Goal: Task Accomplishment & Management: Complete application form

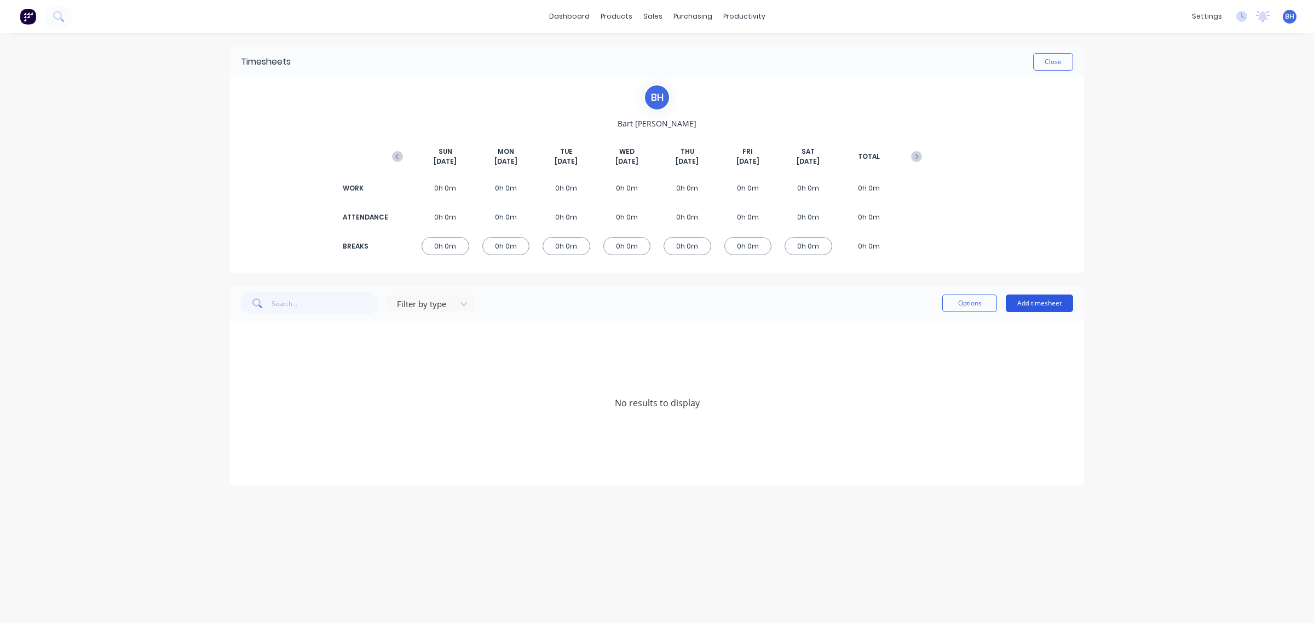
click at [1037, 302] on button "Add timesheet" at bounding box center [1038, 303] width 67 height 18
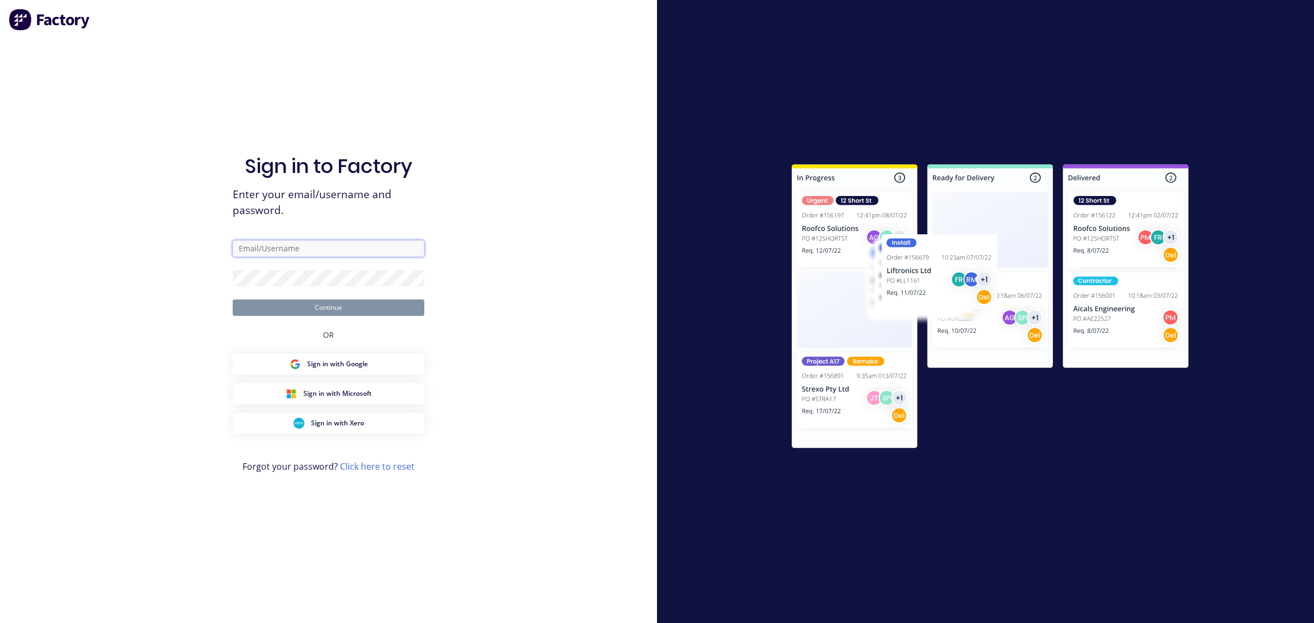
click at [299, 253] on input "text" at bounding box center [329, 248] width 192 height 16
type input "h"
type input "[EMAIL_ADDRESS][DOMAIN_NAME]"
click at [233, 299] on button "Continue" at bounding box center [329, 307] width 192 height 16
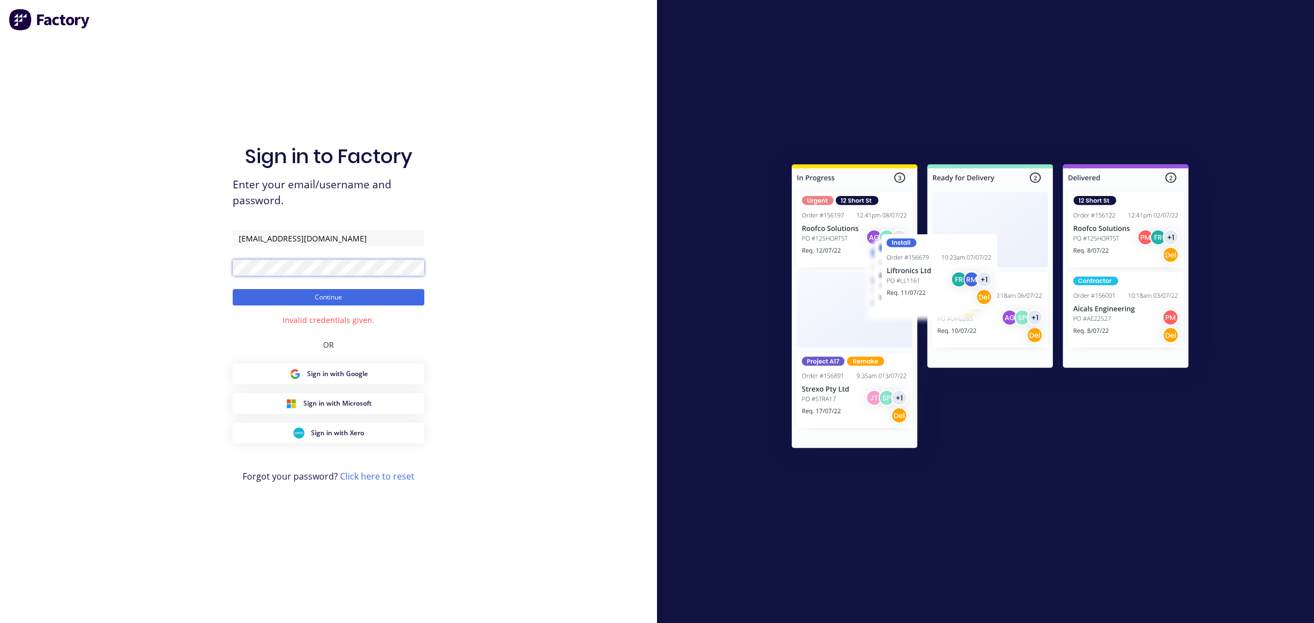
click at [233, 289] on button "Continue" at bounding box center [329, 297] width 192 height 16
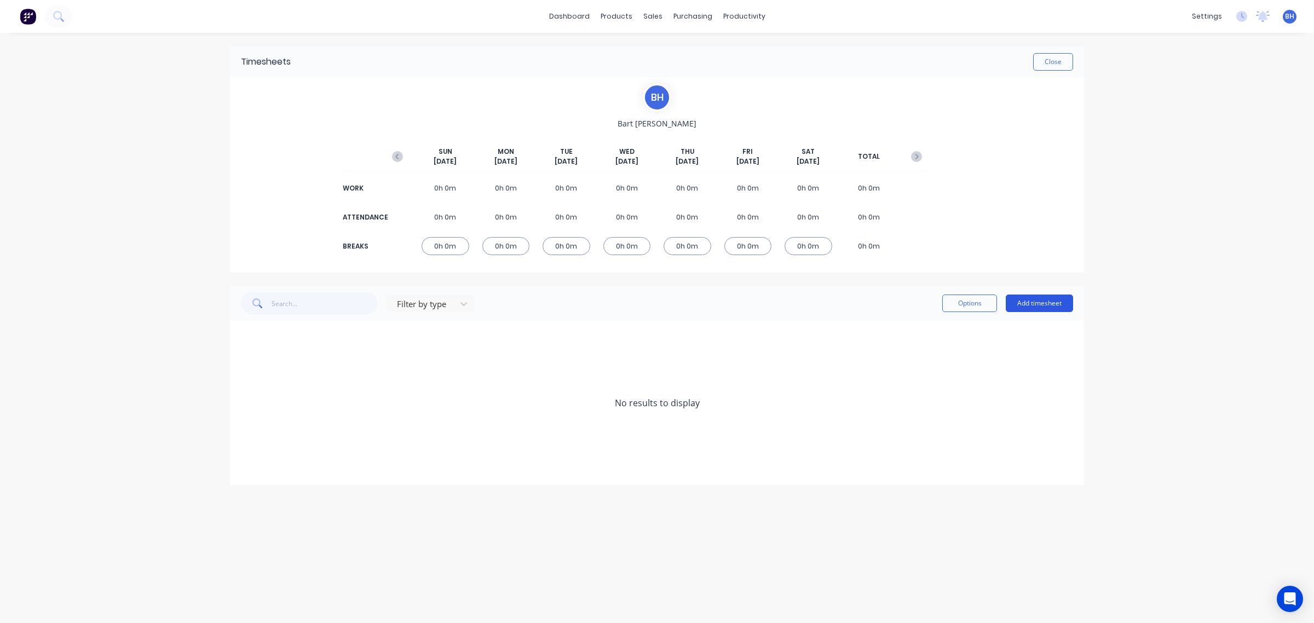
click at [1040, 300] on button "Add timesheet" at bounding box center [1038, 303] width 67 height 18
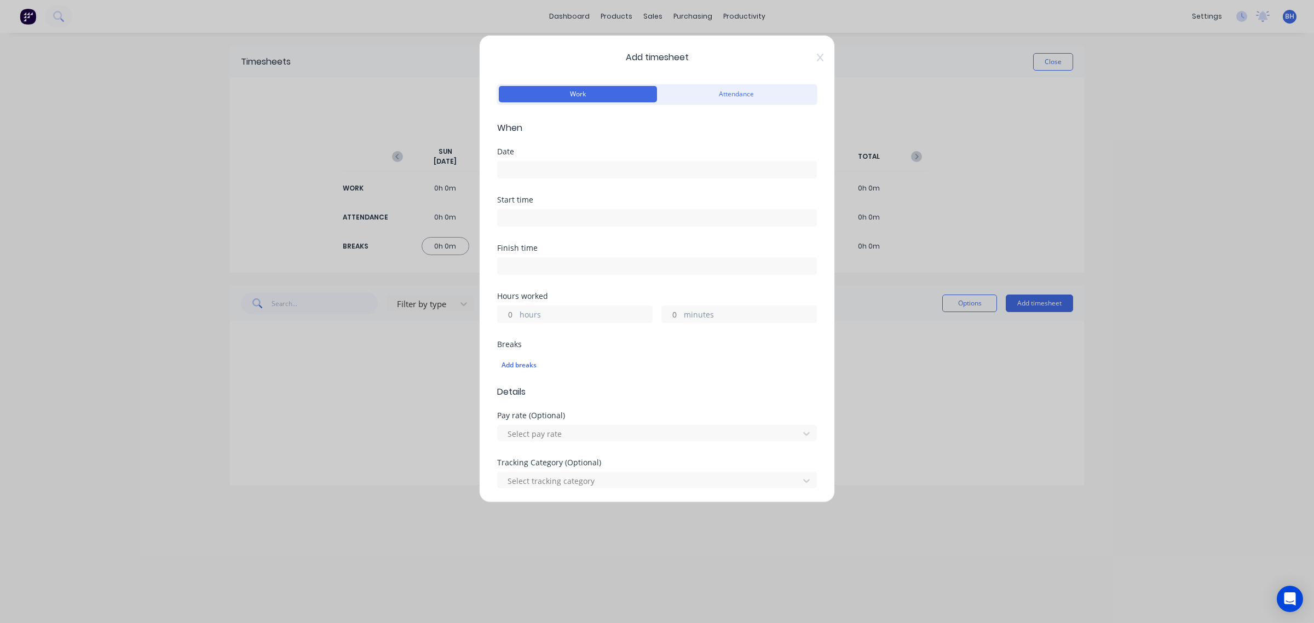
click at [554, 170] on input at bounding box center [657, 169] width 319 height 16
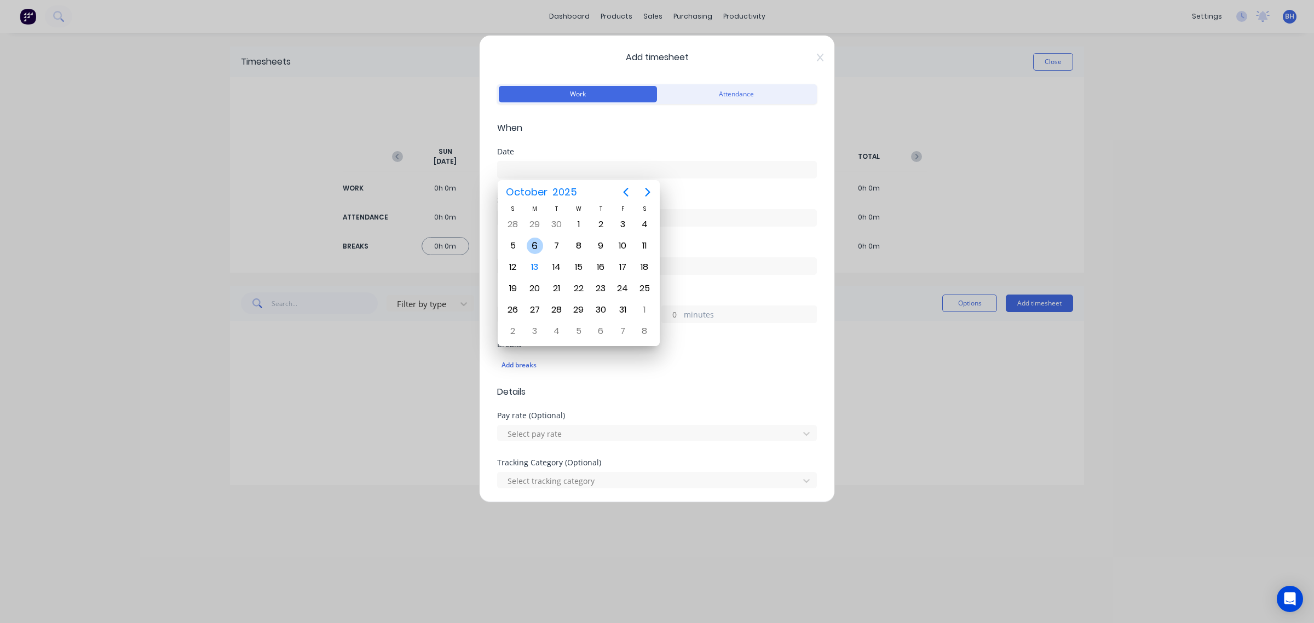
click at [534, 245] on div "6" at bounding box center [535, 246] width 16 height 16
type input "[DATE]"
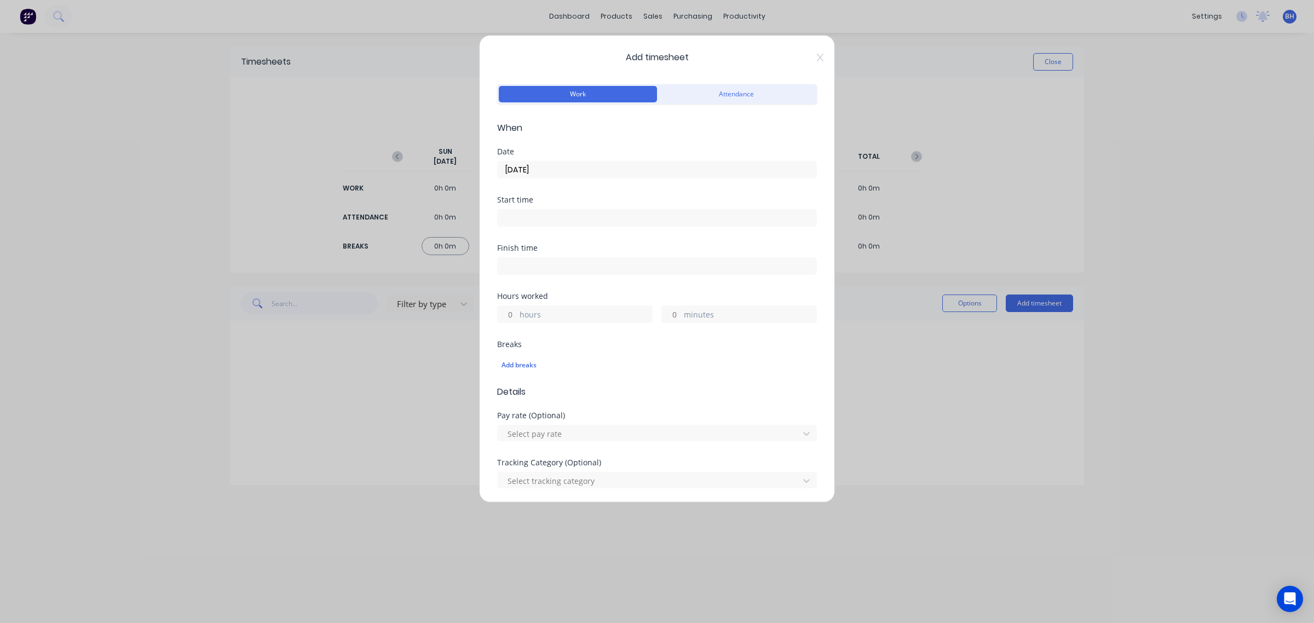
click at [538, 217] on input at bounding box center [657, 218] width 319 height 16
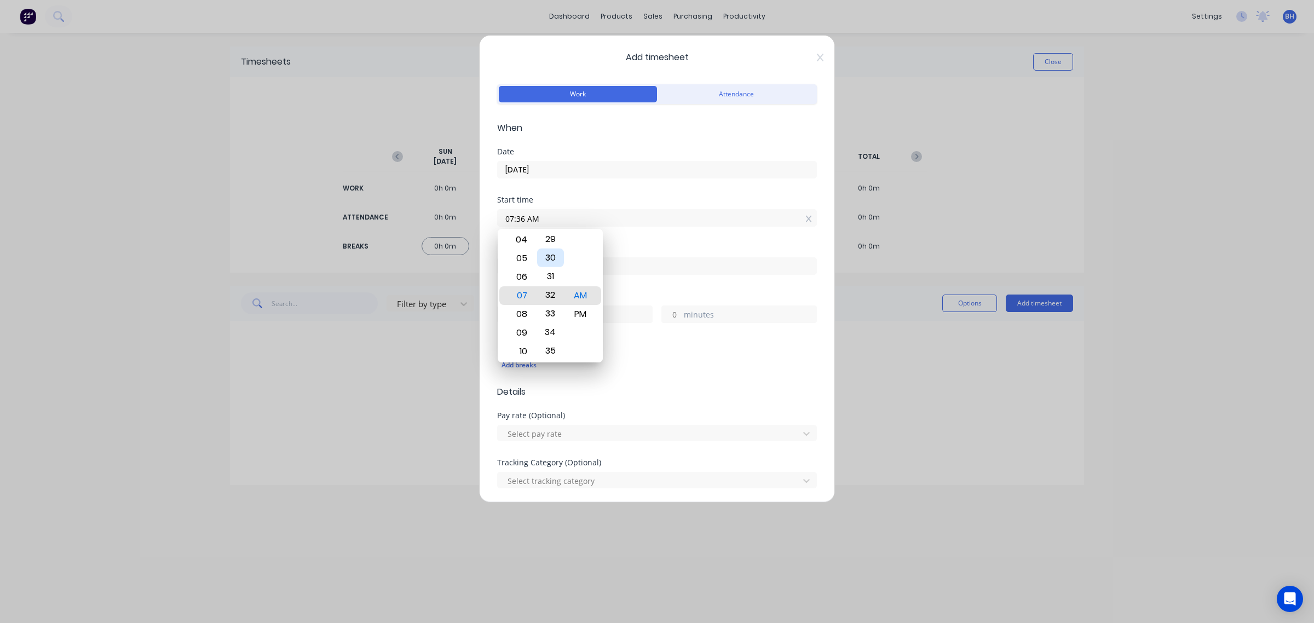
click at [553, 258] on div "30" at bounding box center [550, 257] width 27 height 19
click at [551, 259] on div "30" at bounding box center [550, 258] width 27 height 19
type input "07:30 AM"
click at [651, 292] on div "Finish time" at bounding box center [657, 268] width 320 height 48
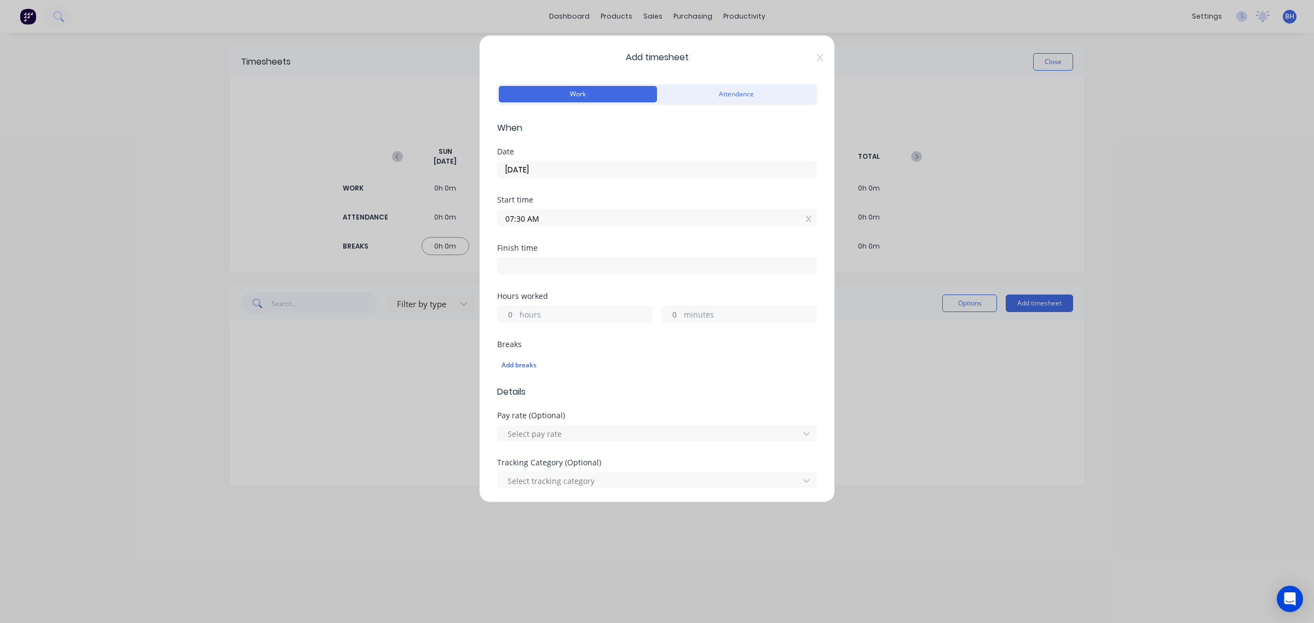
drag, startPoint x: 564, startPoint y: 269, endPoint x: 557, endPoint y: 273, distance: 7.3
click at [563, 270] on input at bounding box center [657, 266] width 319 height 16
type input "07:58 AM"
type input "0"
type input "28"
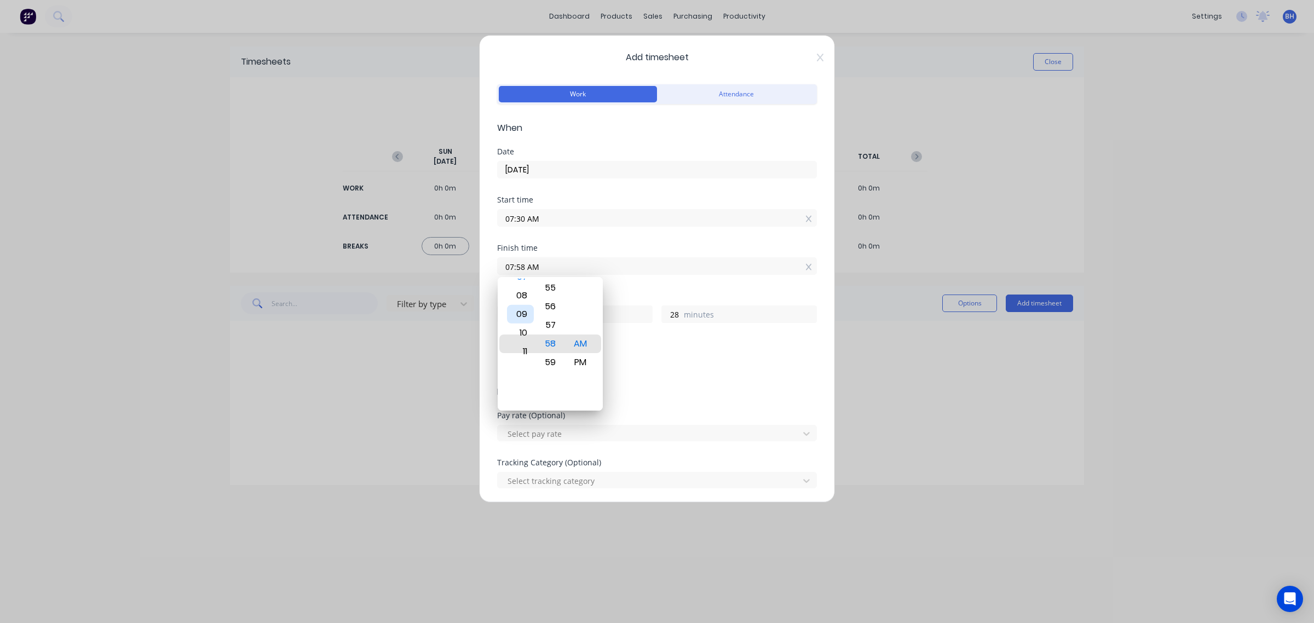
type input "11:58 AM"
type input "4"
type input "02:58 AM"
type input "19"
type input "04:58 AM"
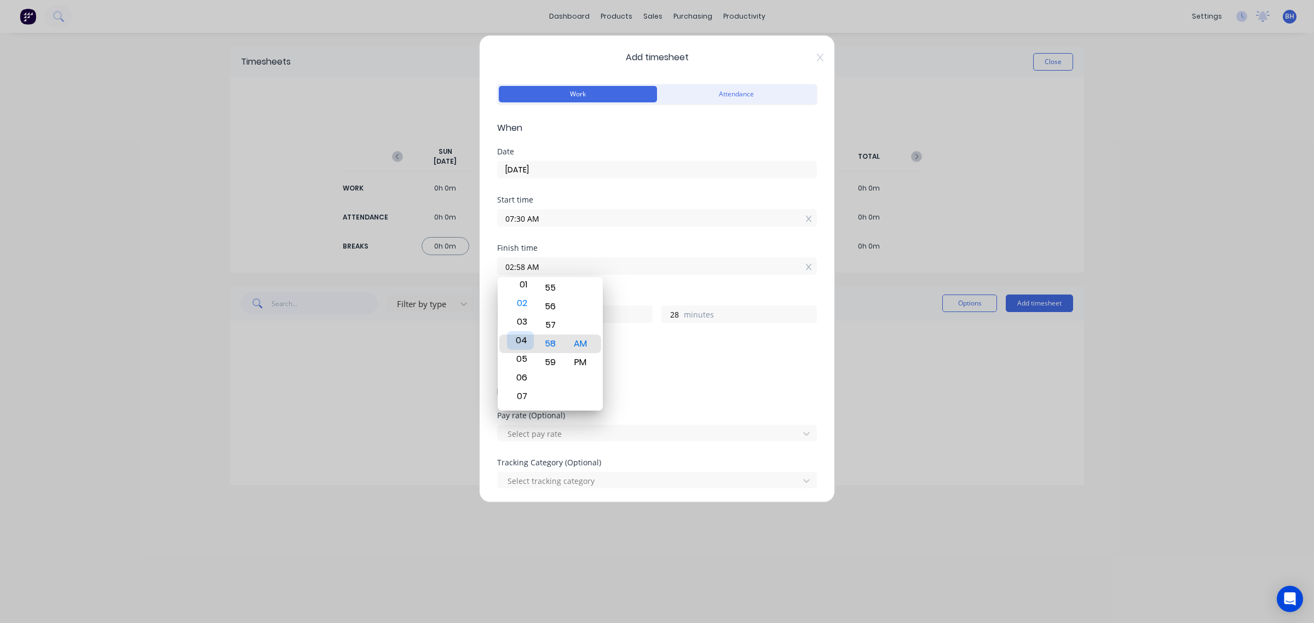
type input "21"
click at [521, 326] on div "03" at bounding box center [520, 325] width 27 height 19
type input "03:58 AM"
type input "20"
type input "03:26 AM"
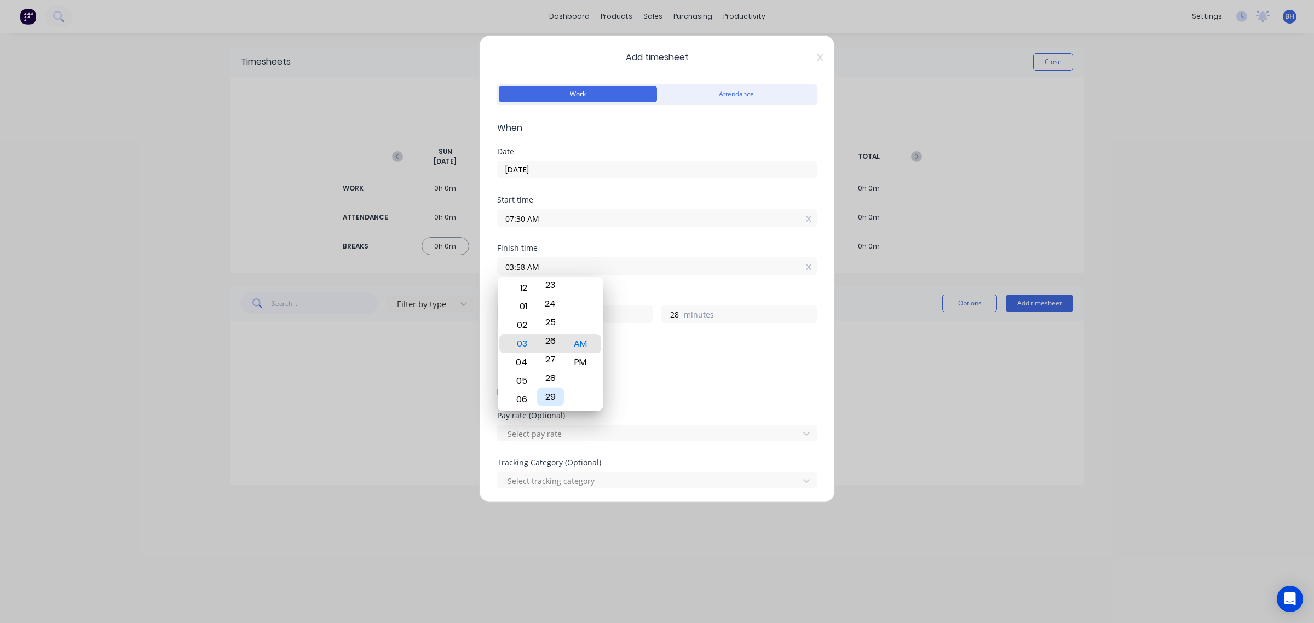
type input "19"
type input "56"
click at [553, 368] on div "30" at bounding box center [550, 371] width 27 height 19
type input "03:29 AM"
type input "59"
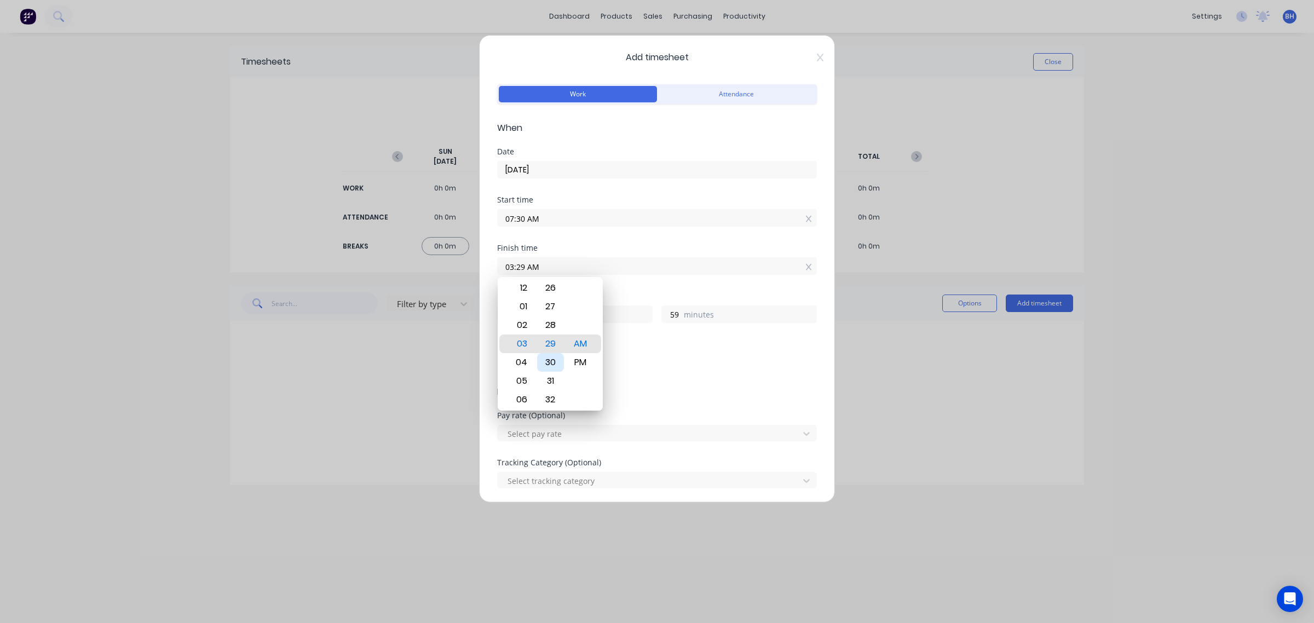
click at [553, 359] on div "30" at bounding box center [550, 362] width 27 height 19
type input "03:30 AM"
type input "20"
type input "0"
click at [576, 362] on div "PM" at bounding box center [580, 362] width 27 height 19
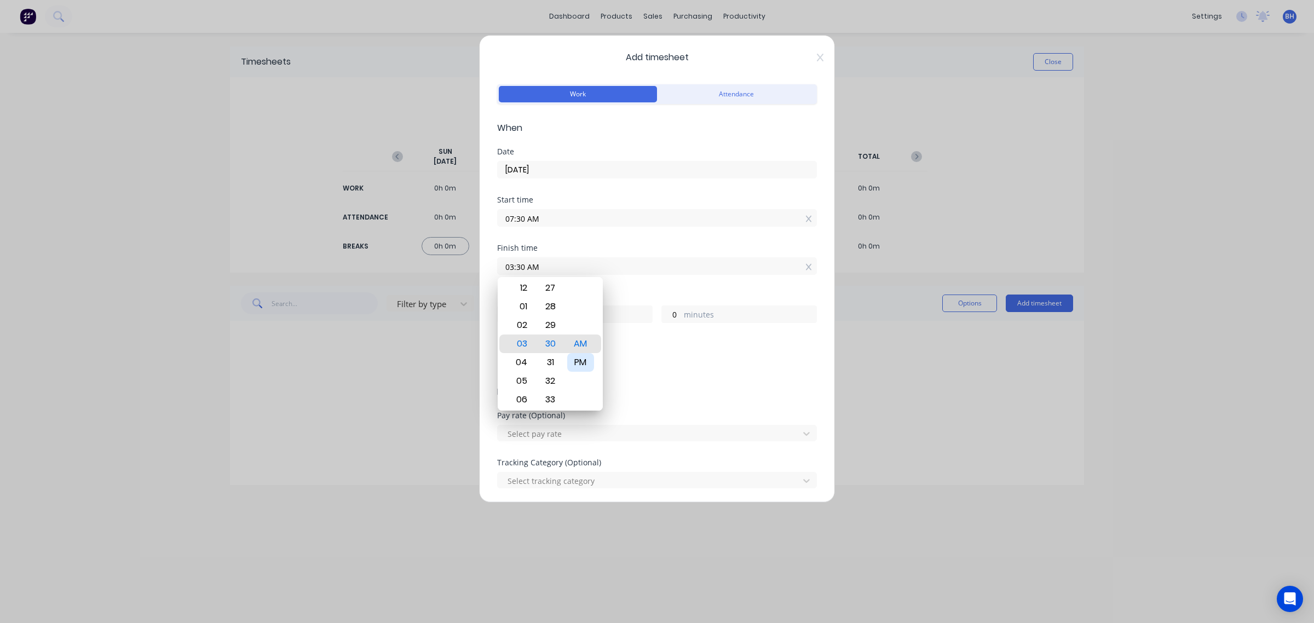
type input "03:30 PM"
type input "8"
click at [681, 365] on div "Add breaks" at bounding box center [656, 365] width 311 height 14
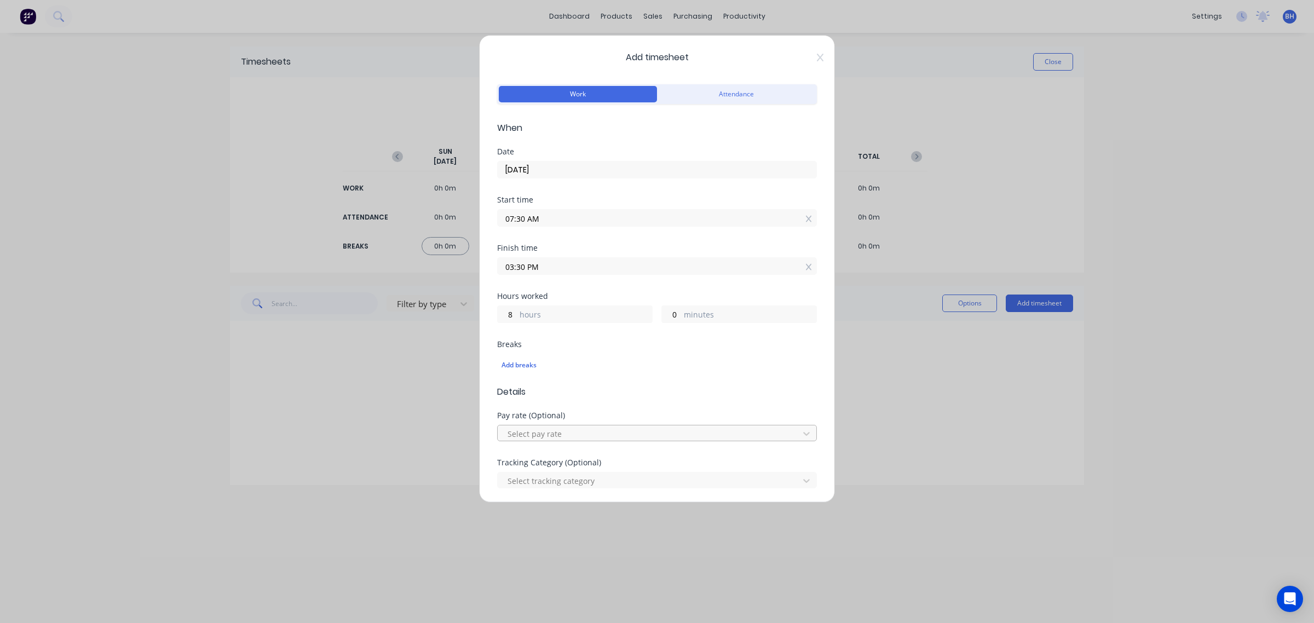
click at [580, 430] on div at bounding box center [649, 434] width 287 height 14
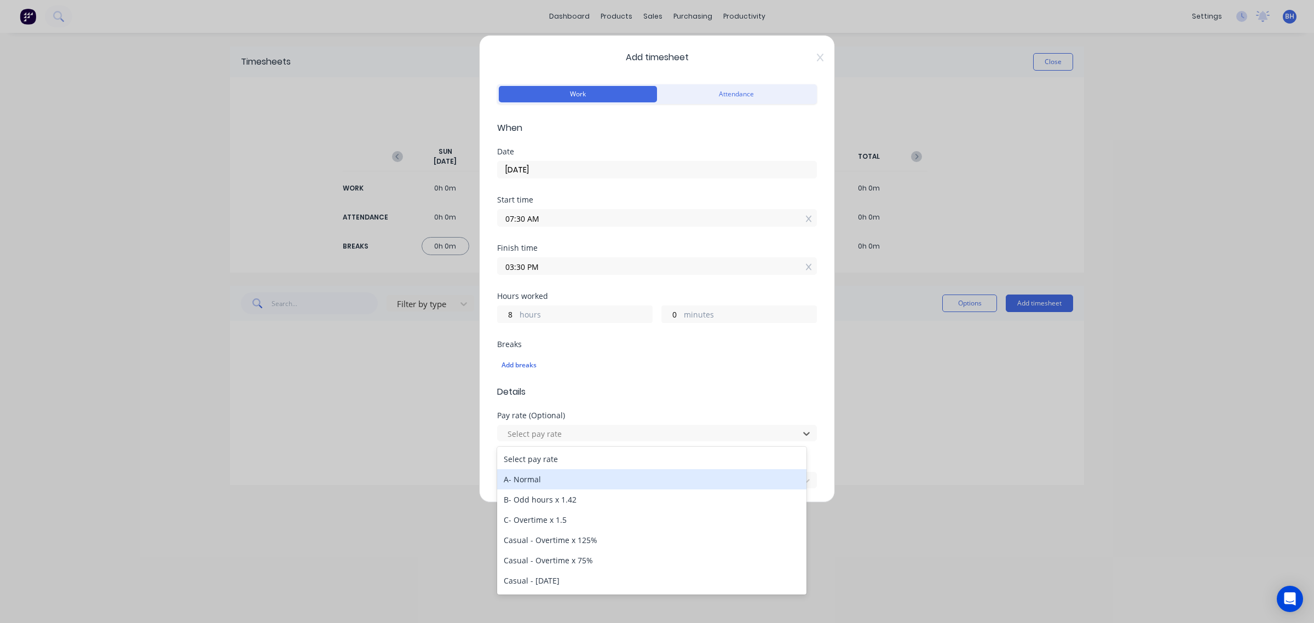
click at [540, 475] on div "A- Normal" at bounding box center [651, 479] width 309 height 20
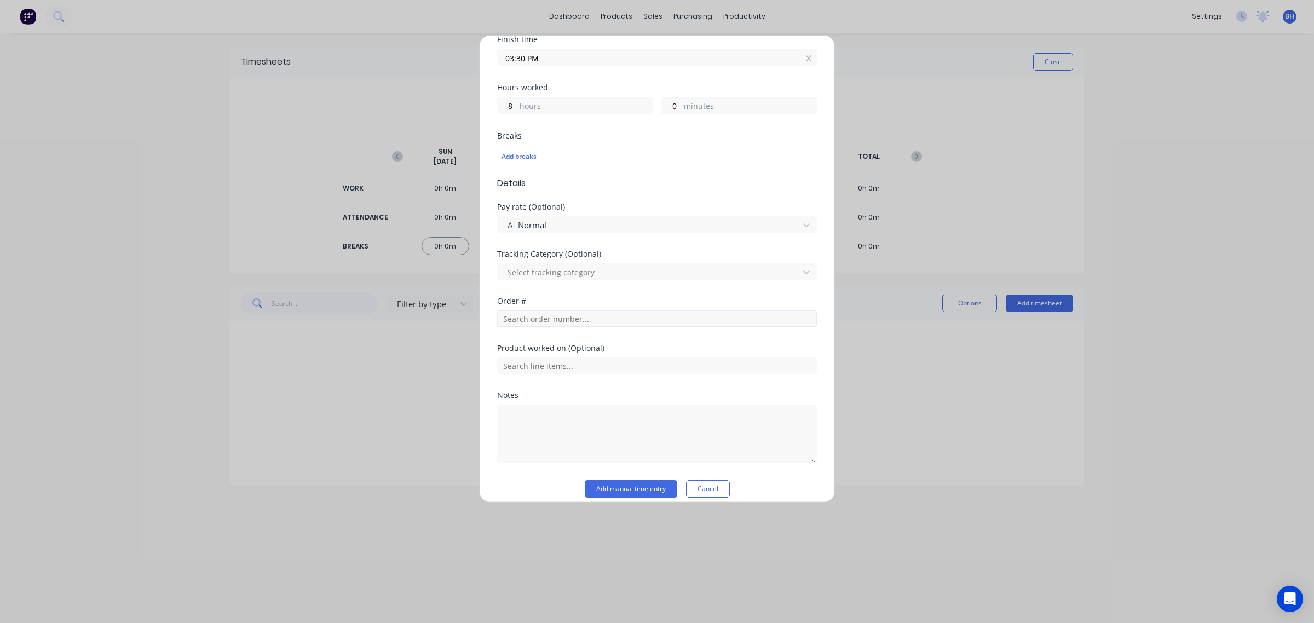
scroll to position [221, 0]
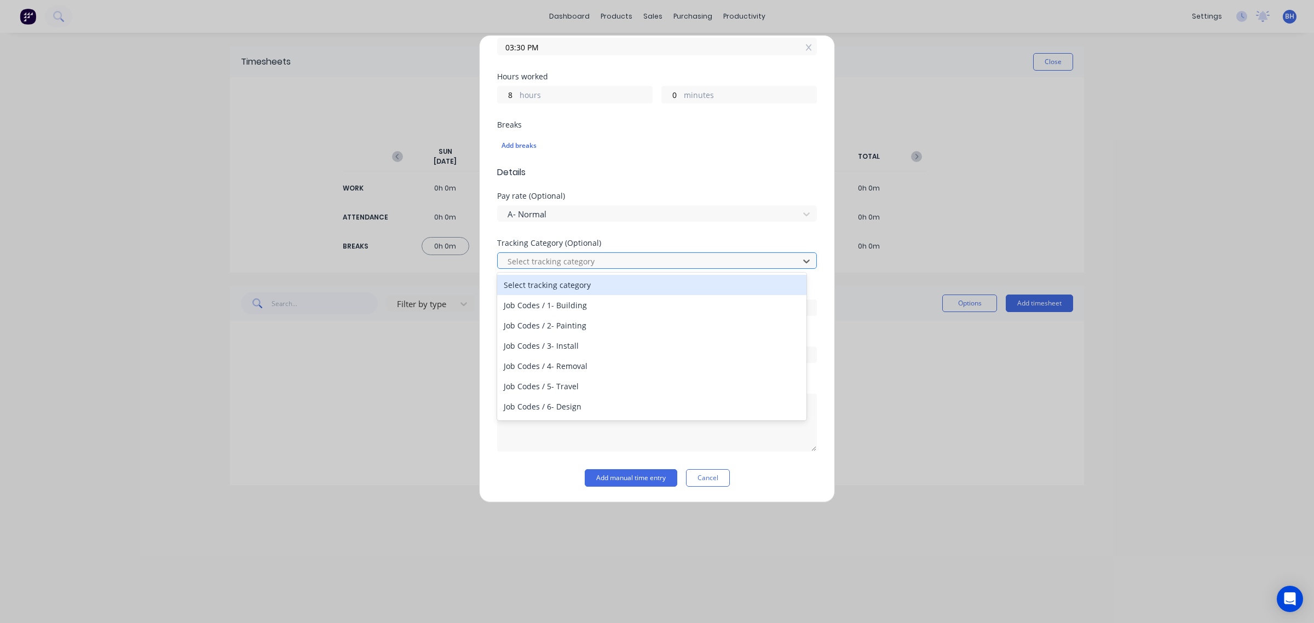
click at [586, 264] on div at bounding box center [649, 261] width 287 height 14
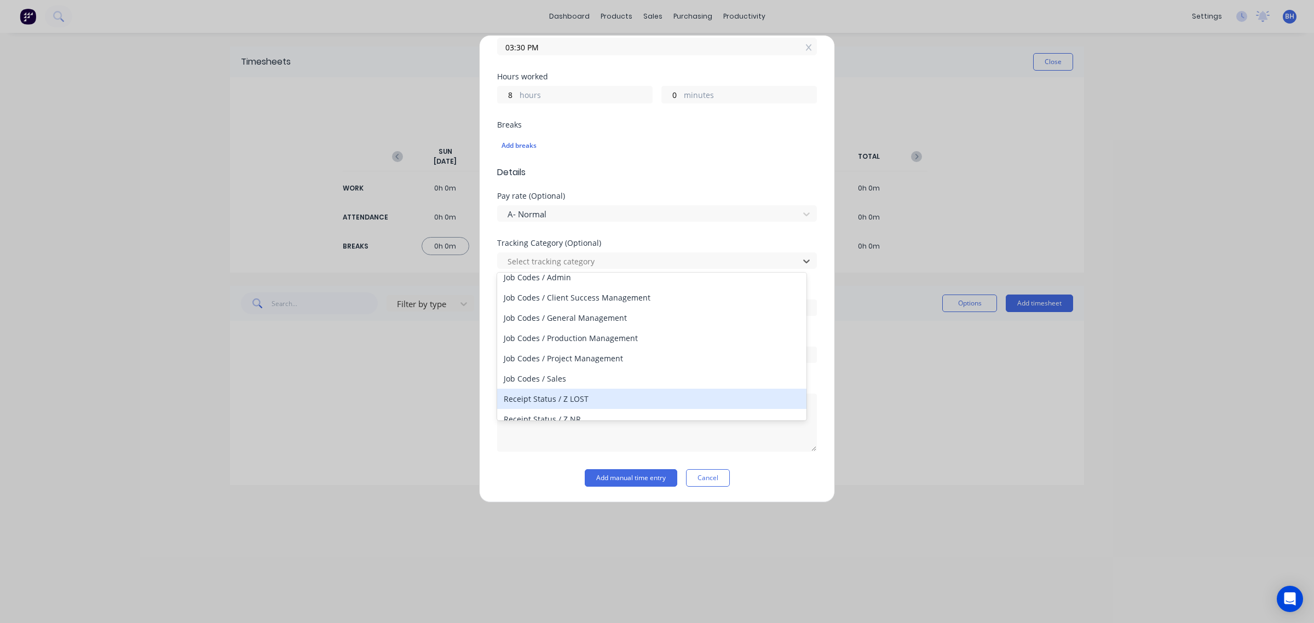
scroll to position [220, 0]
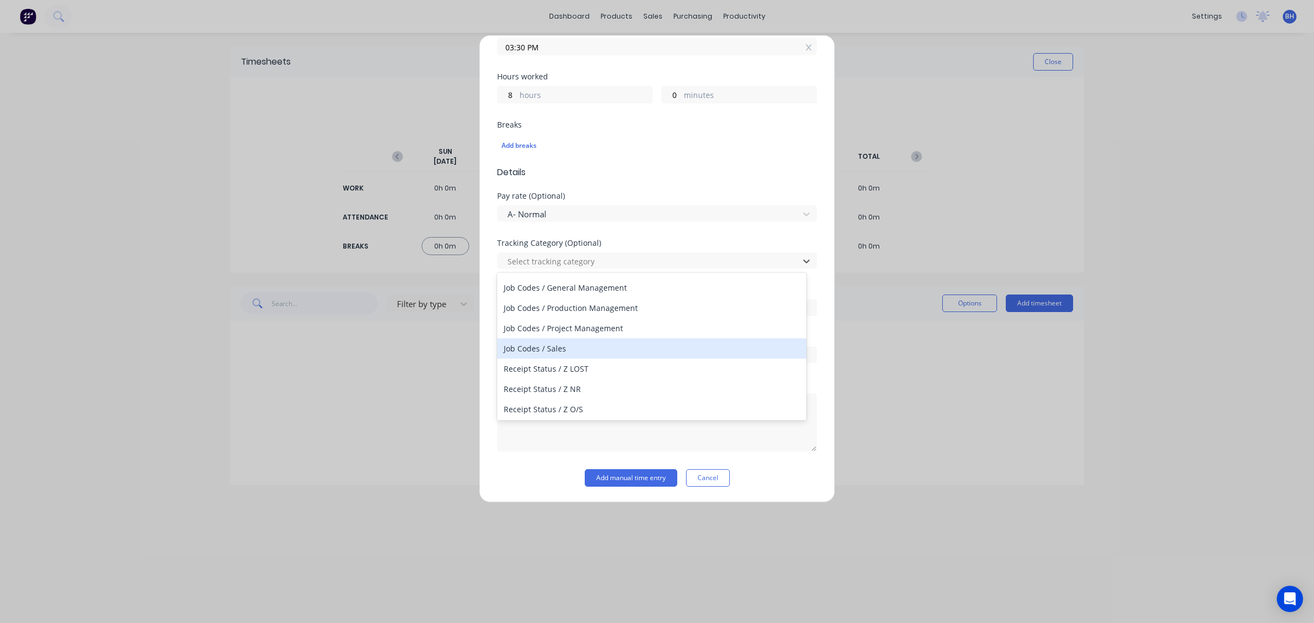
click at [545, 345] on div "Job Codes / Sales" at bounding box center [651, 348] width 309 height 20
click at [562, 353] on input "text" at bounding box center [657, 354] width 320 height 16
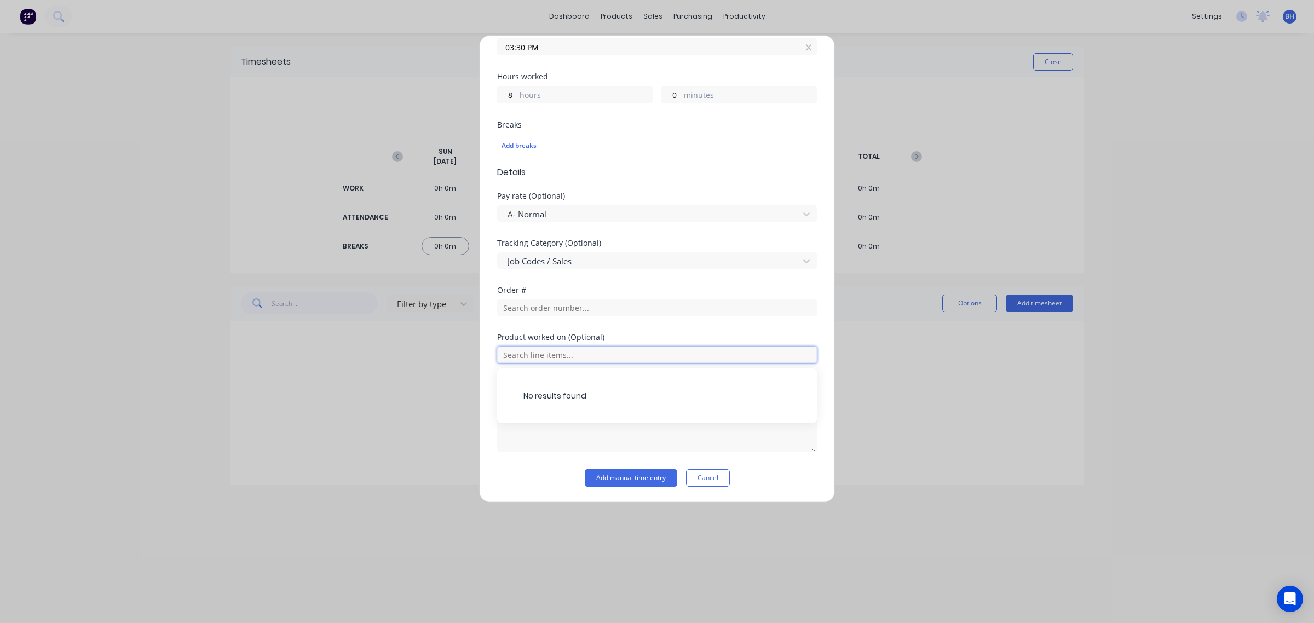
click at [562, 353] on input "text" at bounding box center [657, 354] width 320 height 16
click at [639, 472] on button "Add manual time entry" at bounding box center [631, 478] width 92 height 18
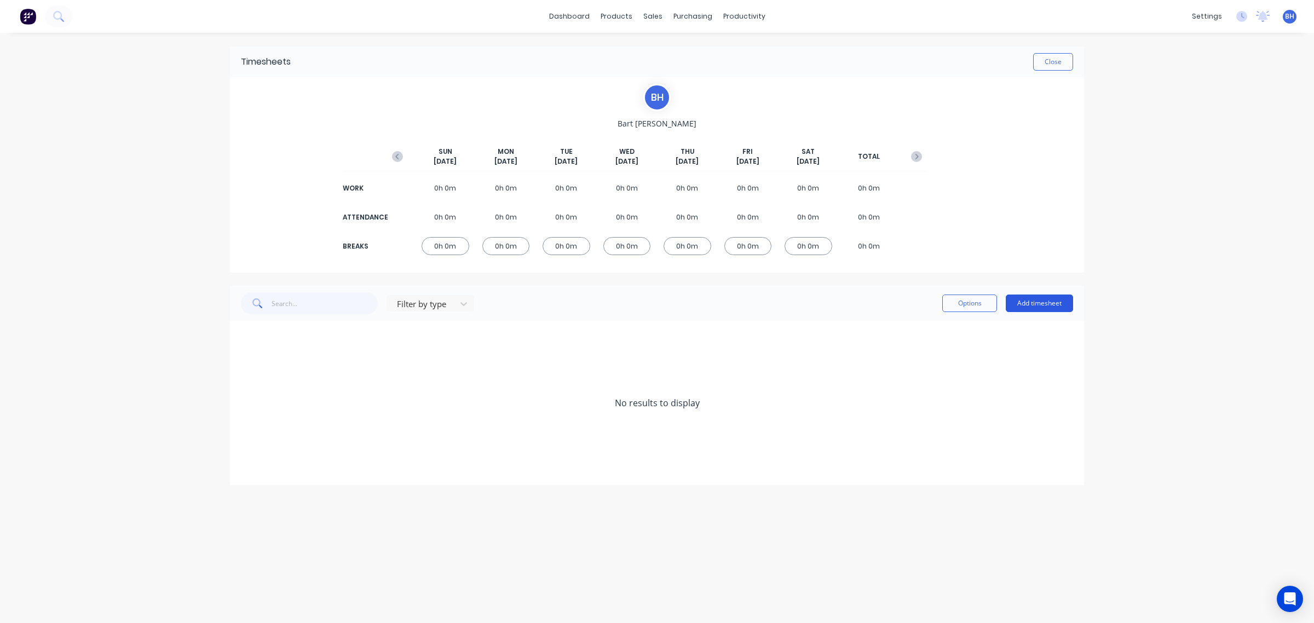
click at [1018, 308] on button "Add timesheet" at bounding box center [1038, 303] width 67 height 18
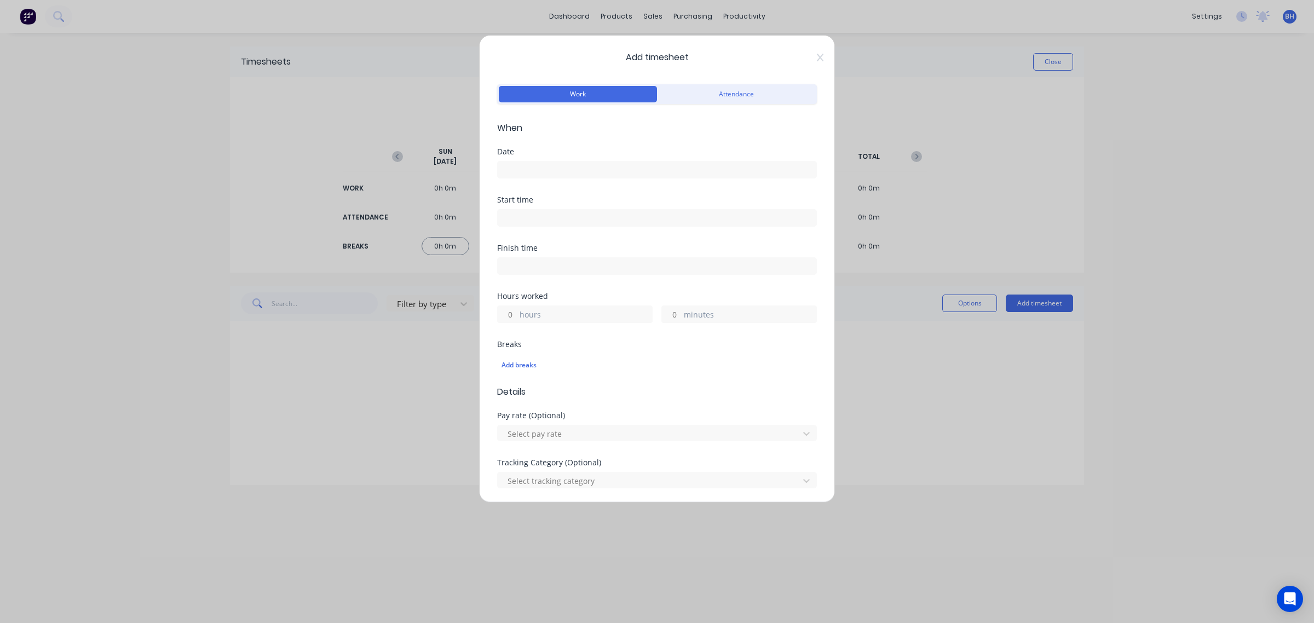
click at [559, 170] on input at bounding box center [657, 169] width 319 height 16
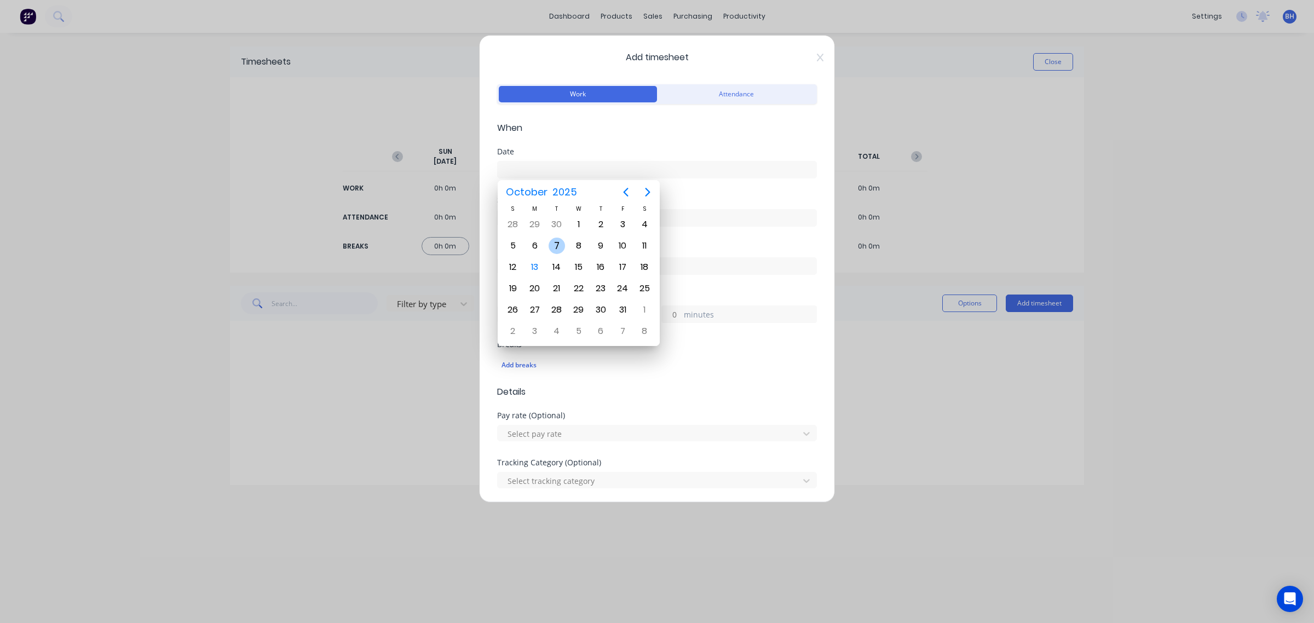
click at [556, 247] on div "7" at bounding box center [556, 246] width 16 height 16
type input "[DATE]"
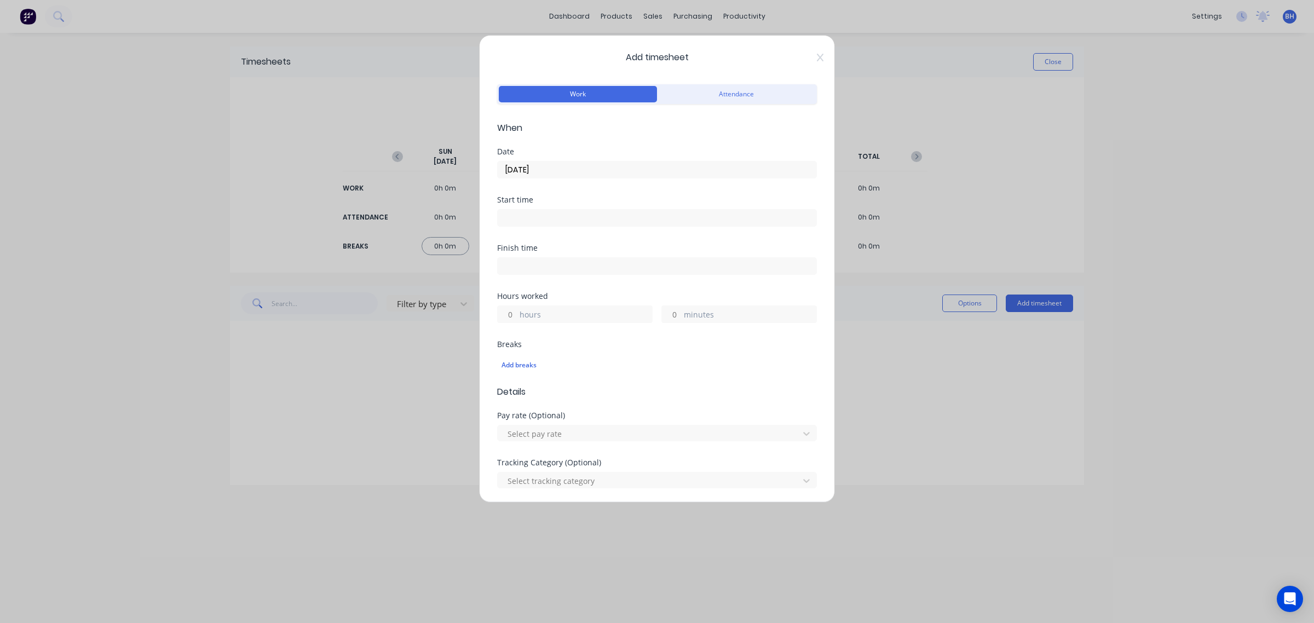
click at [540, 219] on input at bounding box center [657, 218] width 319 height 16
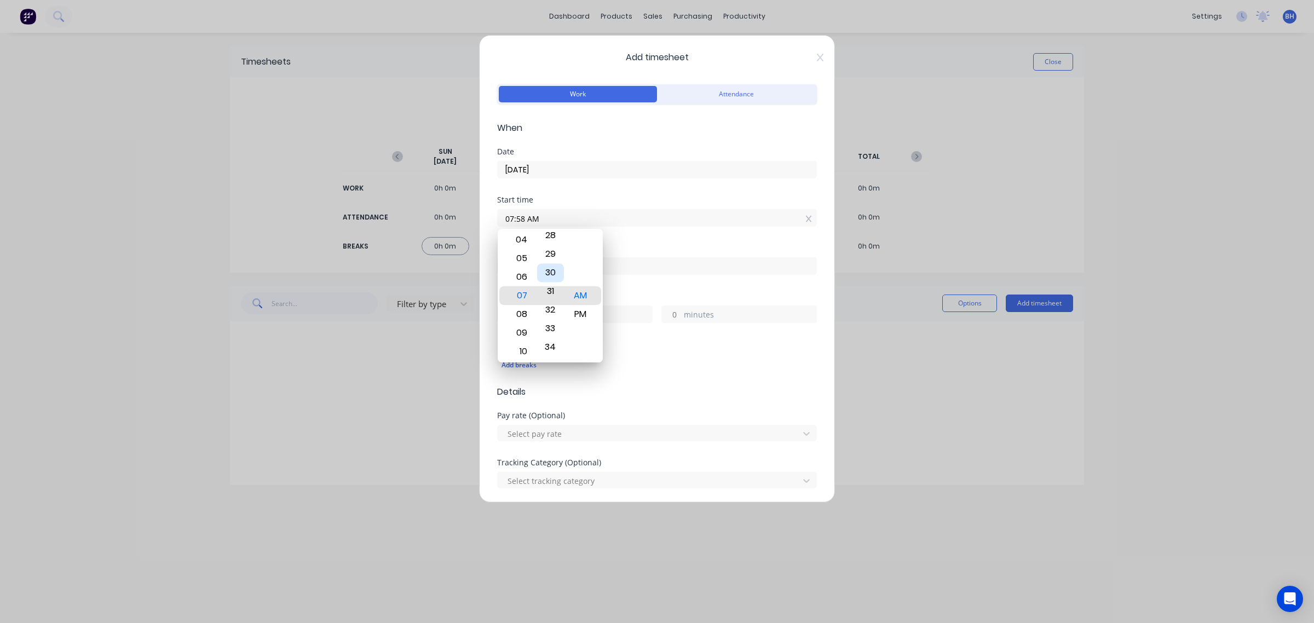
click at [553, 272] on div "30" at bounding box center [550, 272] width 27 height 19
click at [551, 275] on div "30" at bounding box center [550, 277] width 27 height 19
type input "07:30 AM"
click at [583, 296] on div "AM" at bounding box center [580, 295] width 27 height 19
click at [672, 371] on div "Add breaks" at bounding box center [656, 365] width 311 height 14
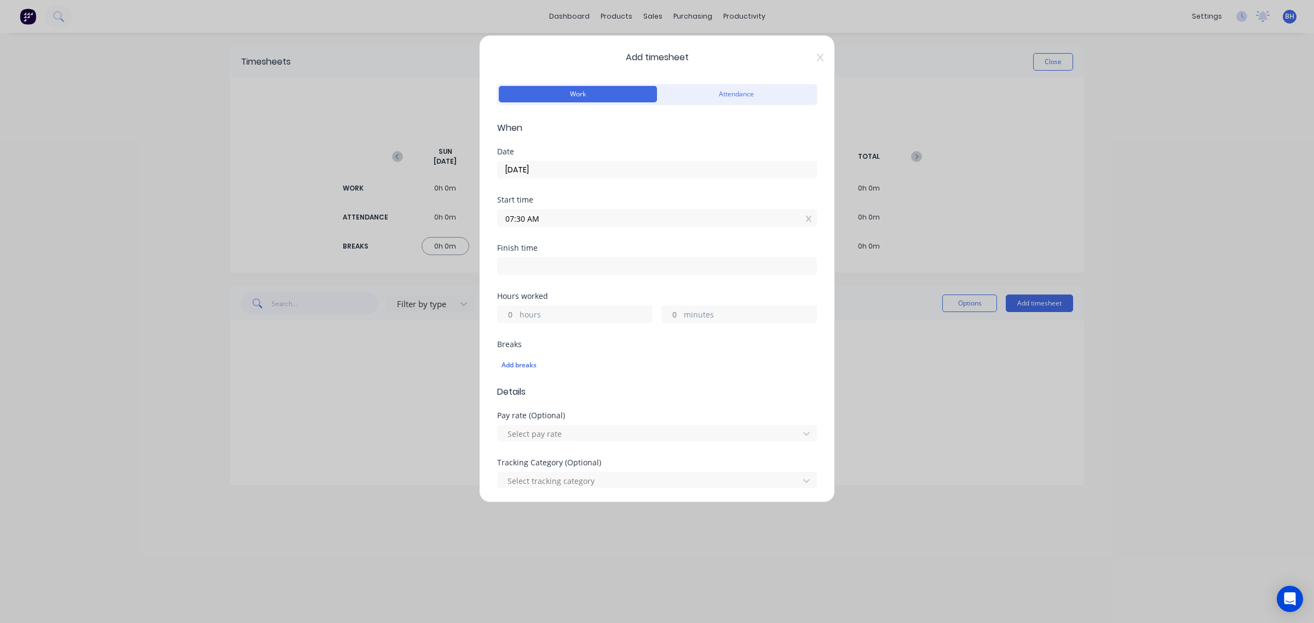
click at [542, 268] on input at bounding box center [657, 266] width 319 height 16
type input "07:58 AM"
type input "0"
type input "28"
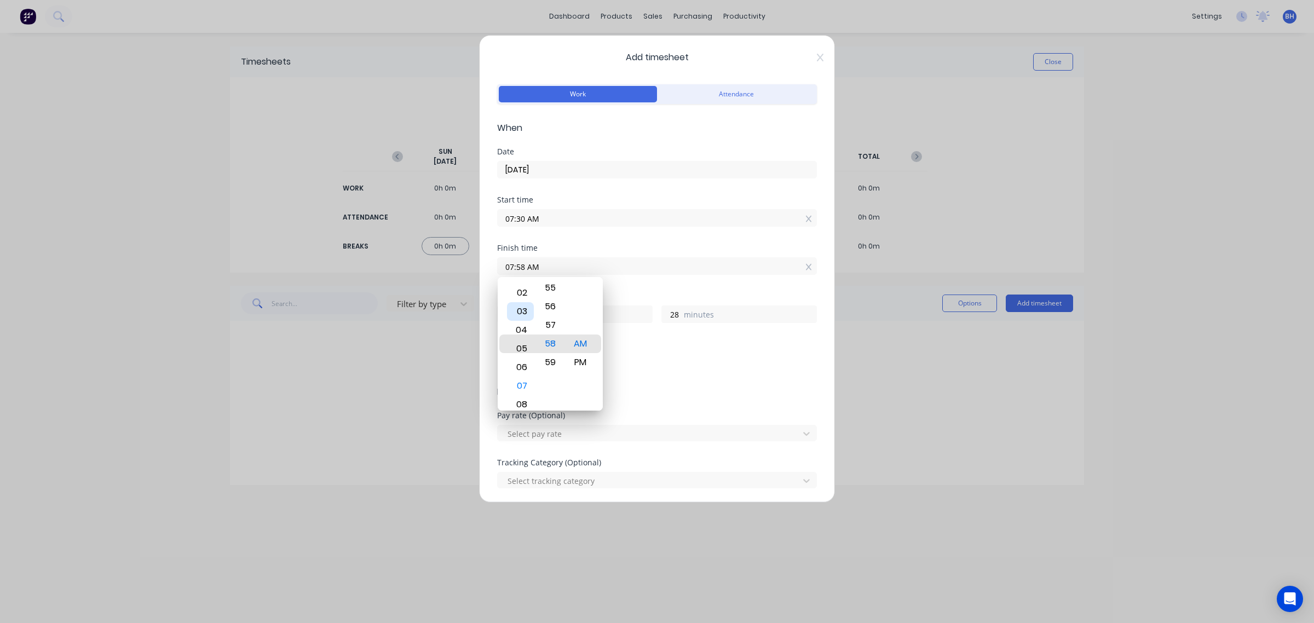
click at [527, 314] on div "03" at bounding box center [520, 311] width 27 height 19
type input "05:58 AM"
type input "22"
type input "05:46 AM"
type input "16"
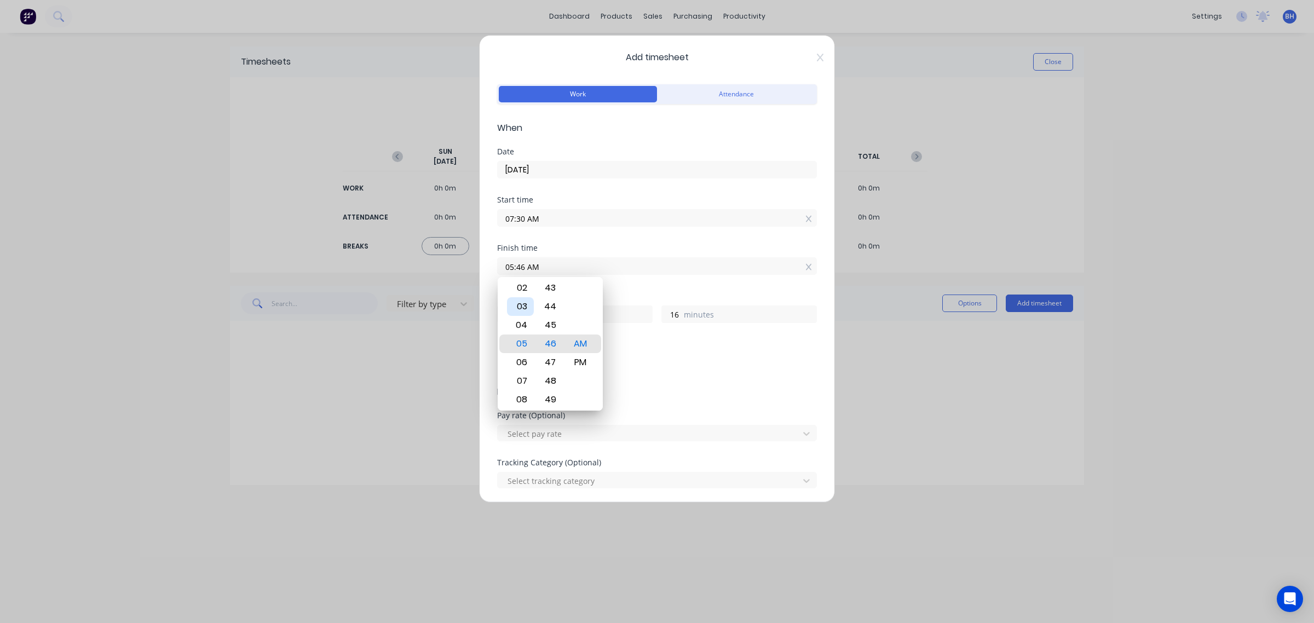
click at [524, 315] on div "03" at bounding box center [520, 306] width 27 height 19
type input "03:46 AM"
type input "20"
type input "03:31 AM"
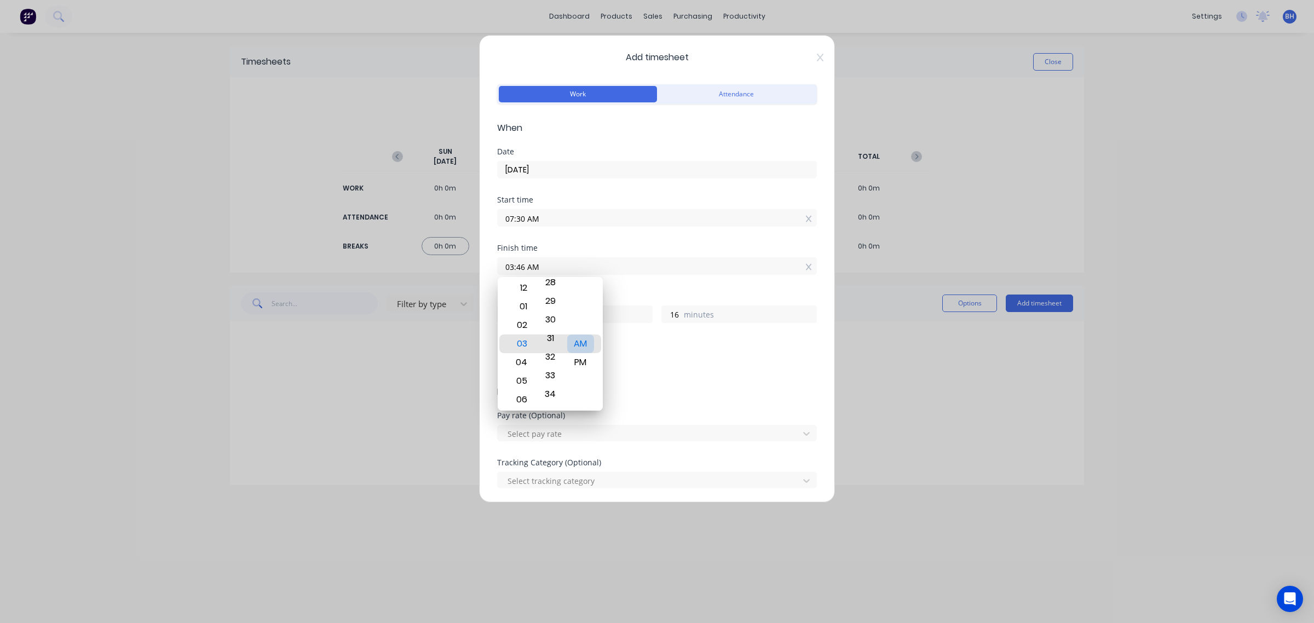
type input "1"
type input "03:30 AM"
type input "0"
click at [582, 360] on div "PM" at bounding box center [580, 362] width 27 height 19
type input "03:30 PM"
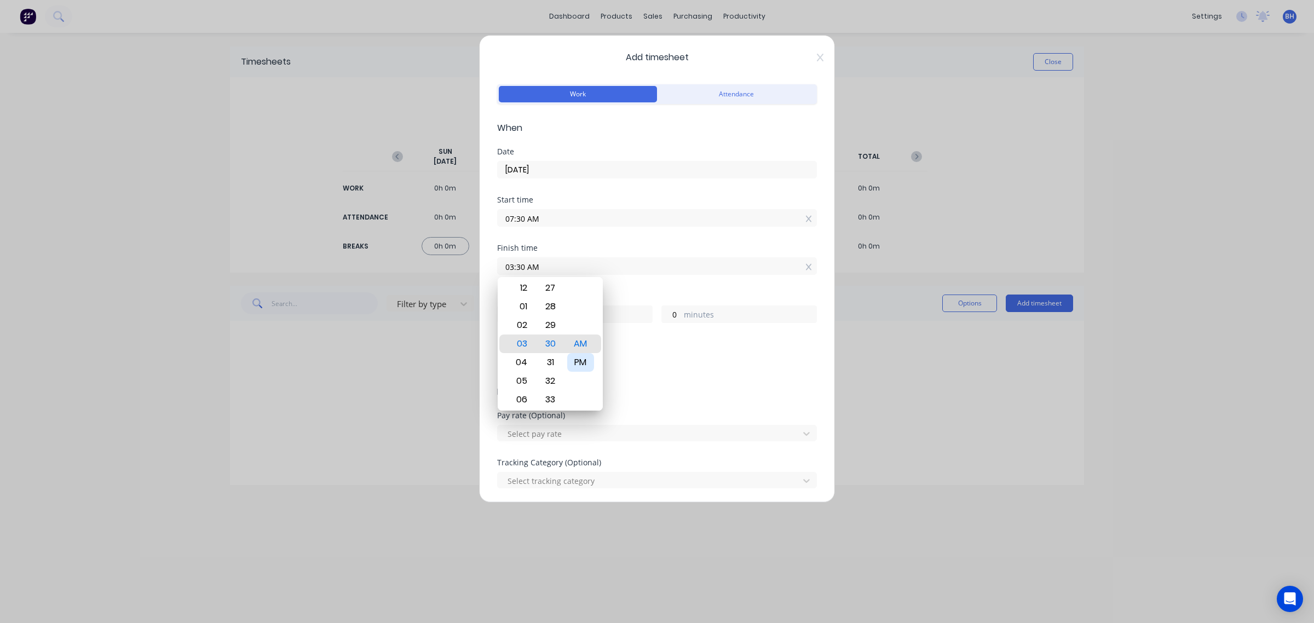
type input "8"
click at [672, 362] on div "Add breaks" at bounding box center [656, 365] width 311 height 14
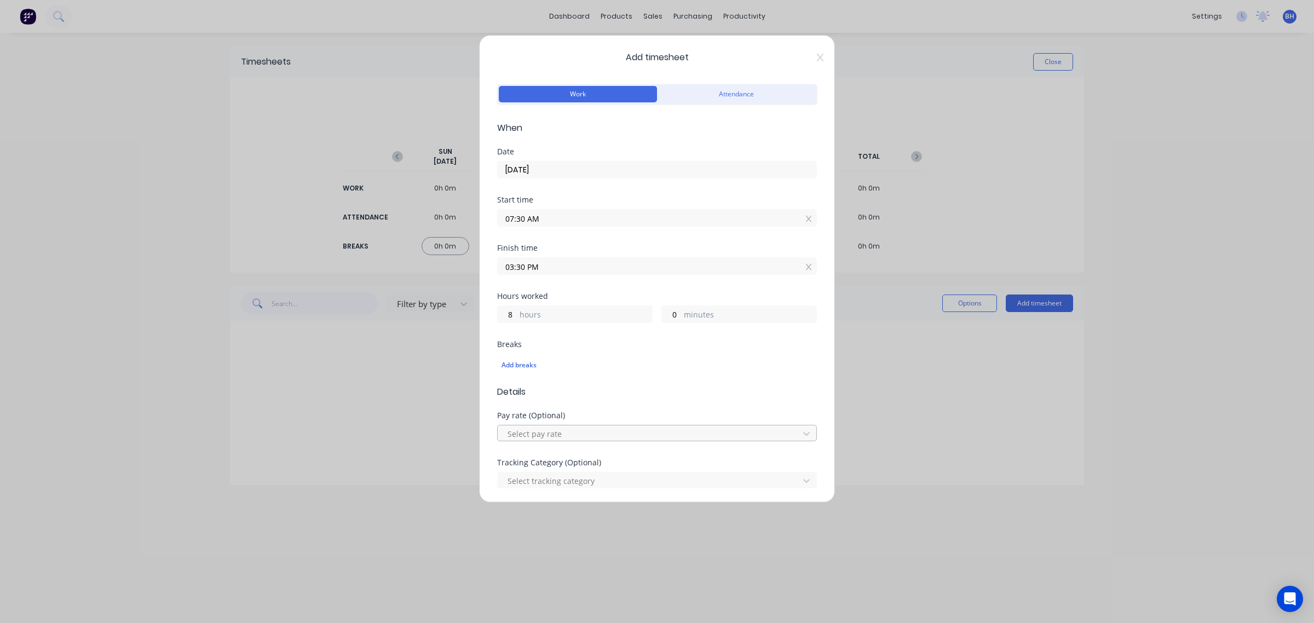
click at [551, 432] on div at bounding box center [649, 434] width 287 height 14
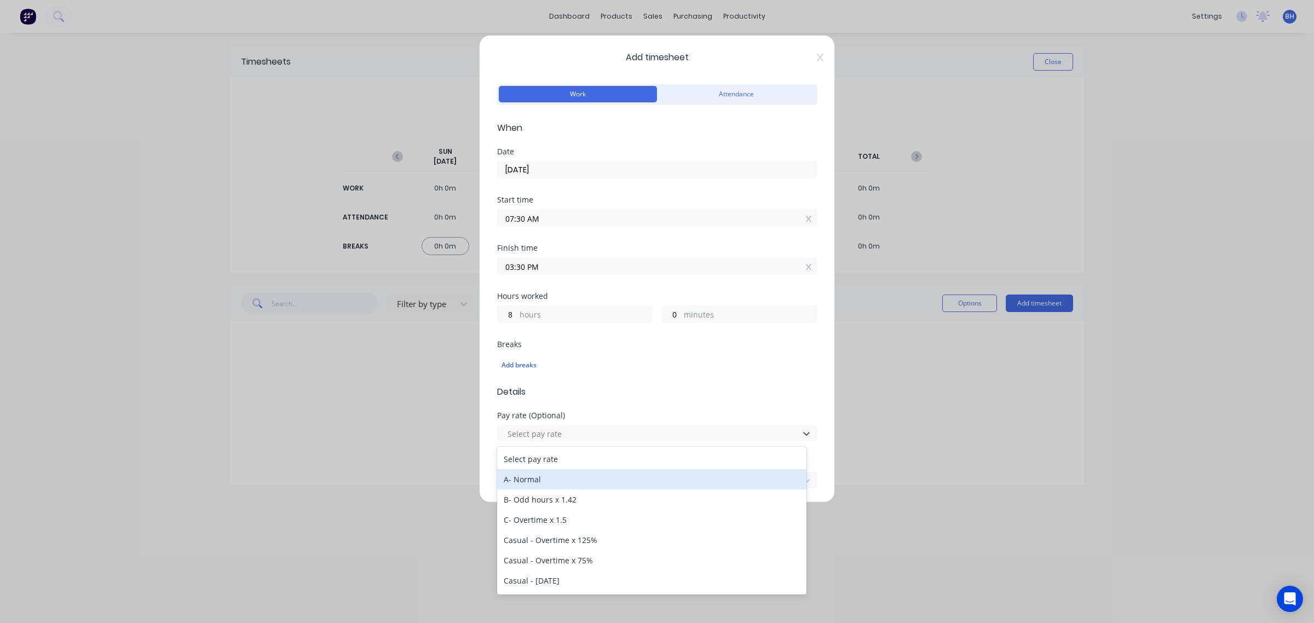
click at [540, 475] on div "A- Normal" at bounding box center [651, 479] width 309 height 20
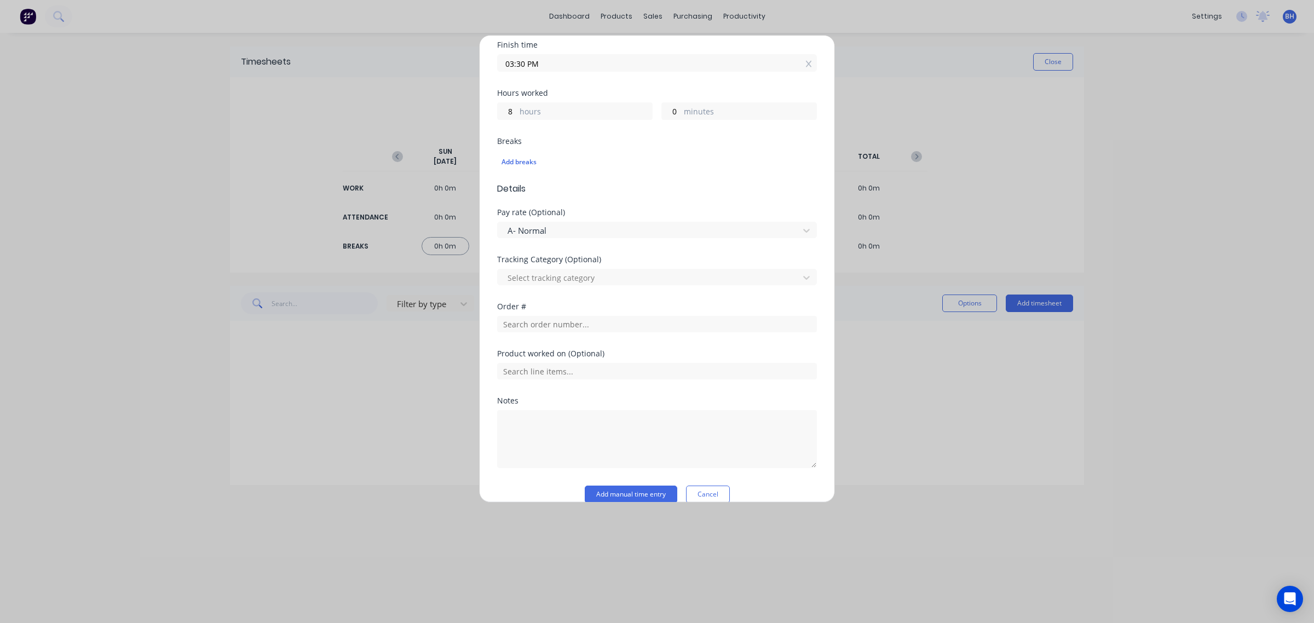
scroll to position [221, 0]
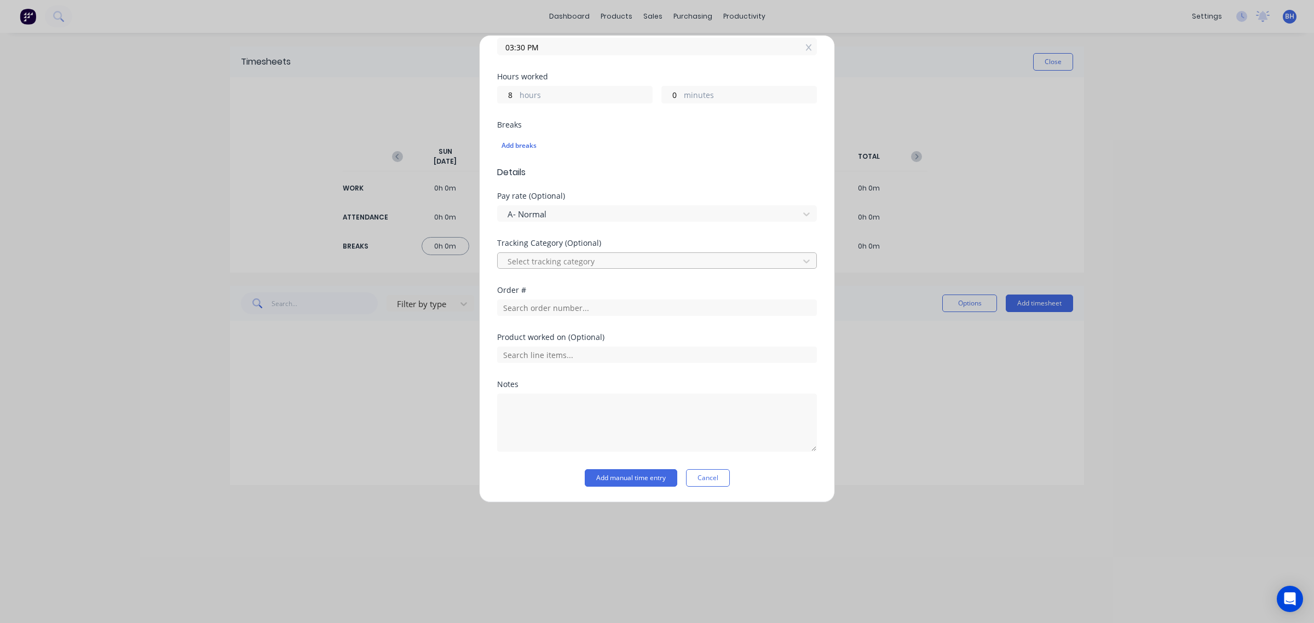
click at [586, 258] on div at bounding box center [649, 261] width 287 height 14
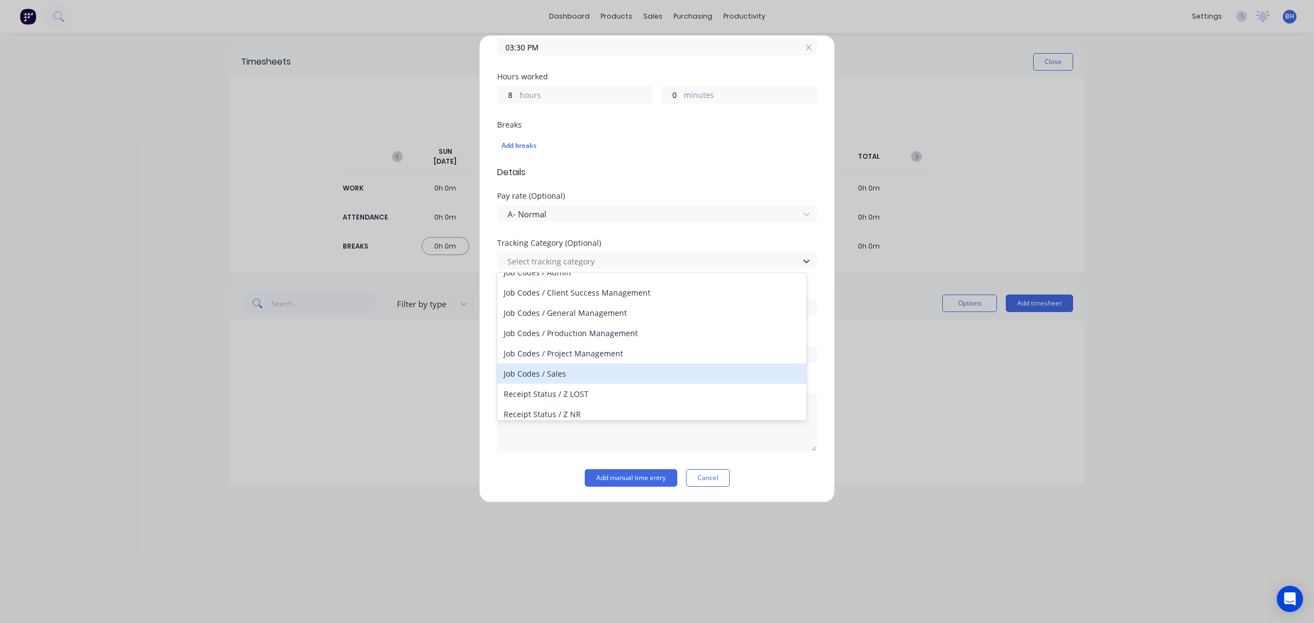
scroll to position [220, 0]
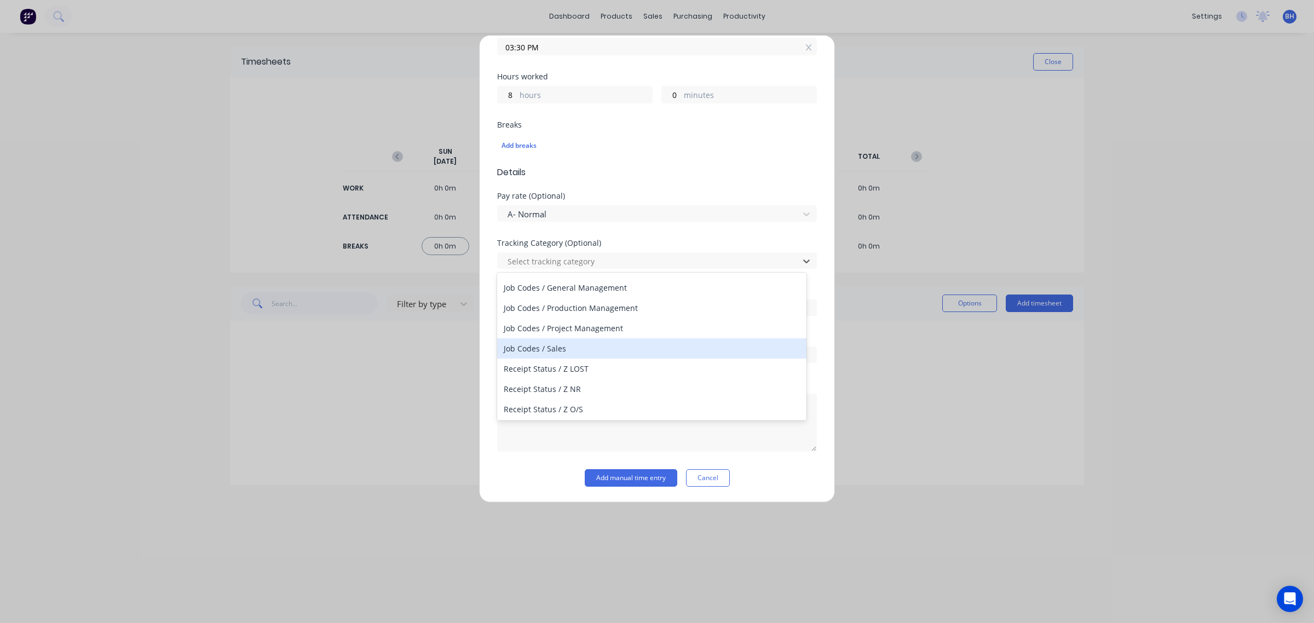
click at [542, 354] on div "Job Codes / Sales" at bounding box center [651, 348] width 309 height 20
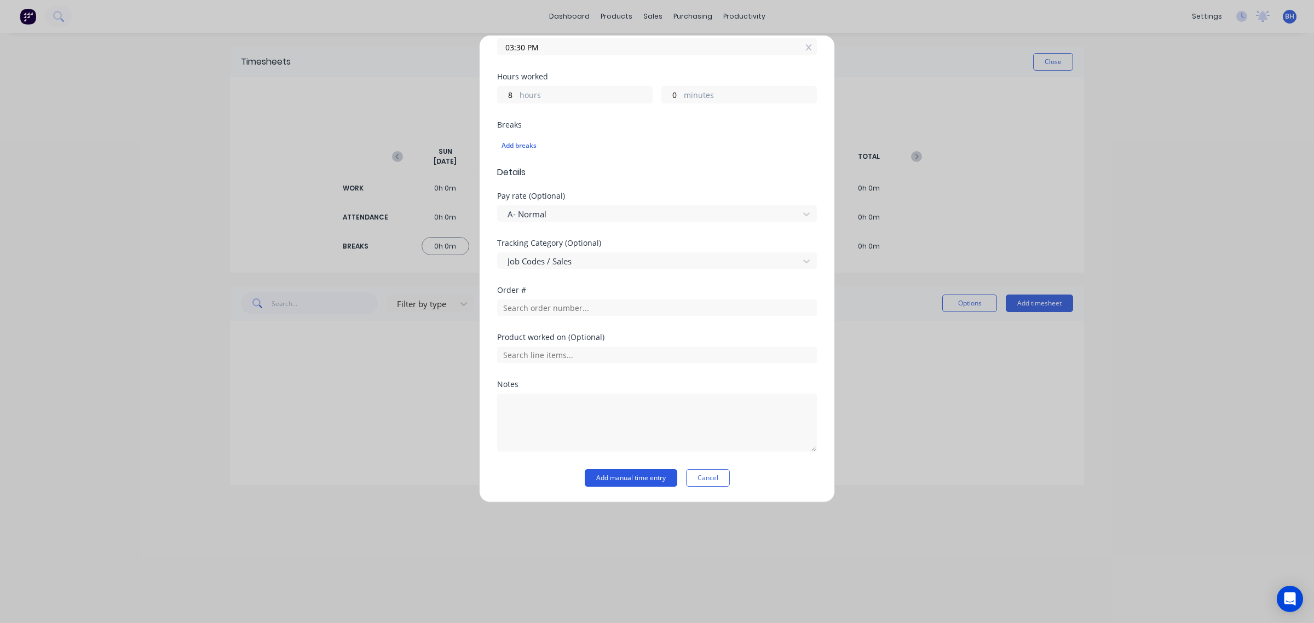
click at [620, 478] on button "Add manual time entry" at bounding box center [631, 478] width 92 height 18
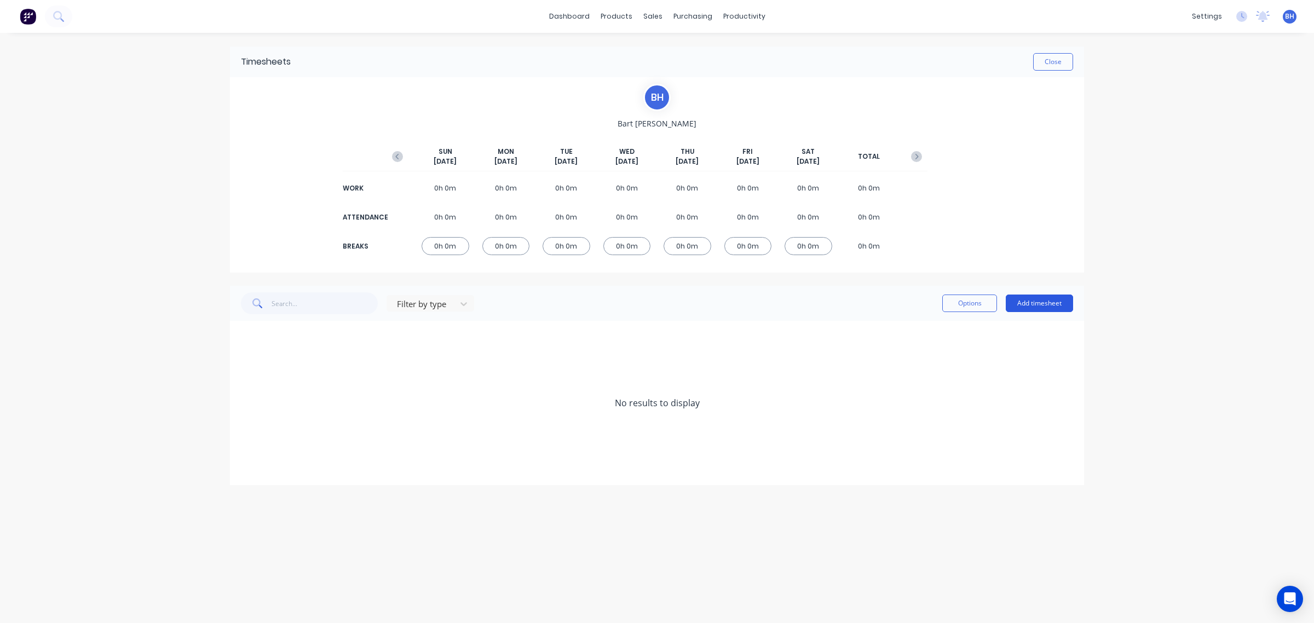
click at [1022, 303] on button "Add timesheet" at bounding box center [1038, 303] width 67 height 18
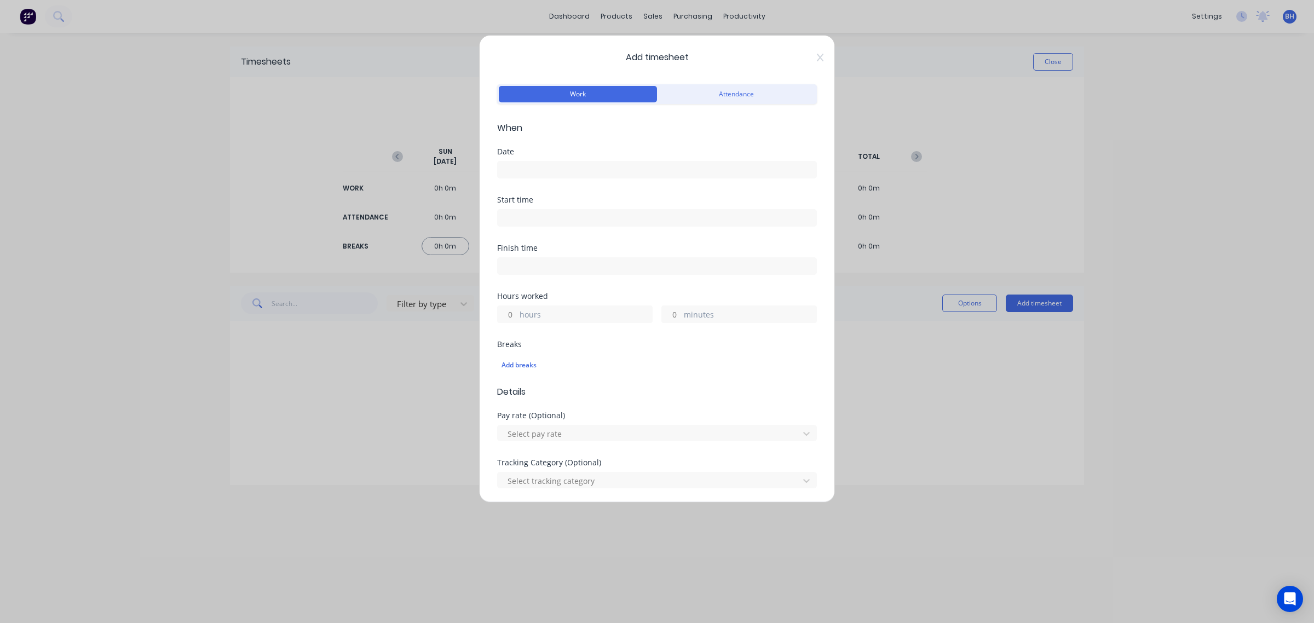
click at [568, 175] on input at bounding box center [657, 169] width 319 height 16
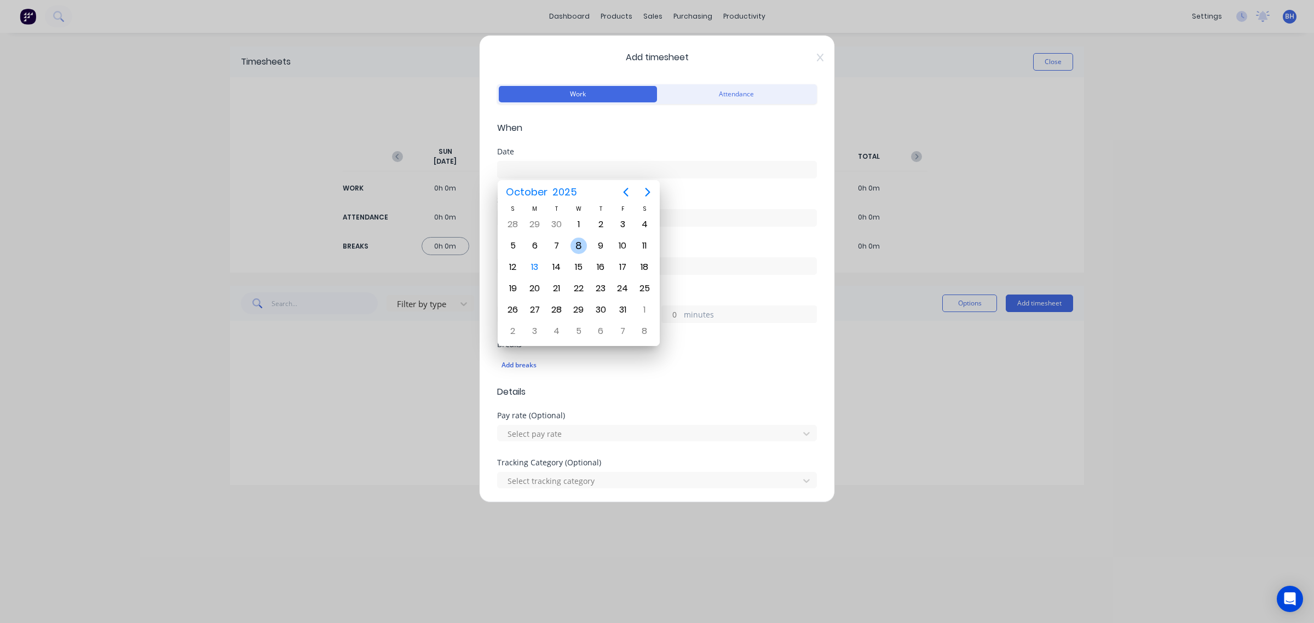
click at [579, 245] on div "8" at bounding box center [578, 246] width 16 height 16
type input "[DATE]"
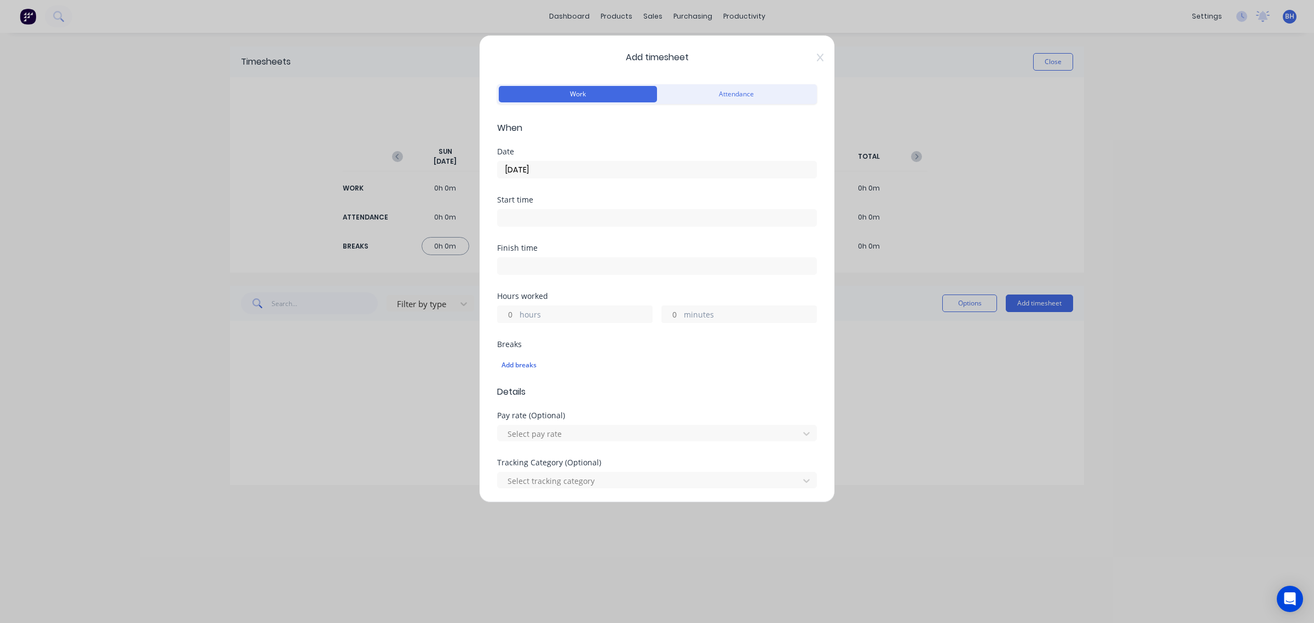
click at [537, 218] on input at bounding box center [657, 218] width 319 height 16
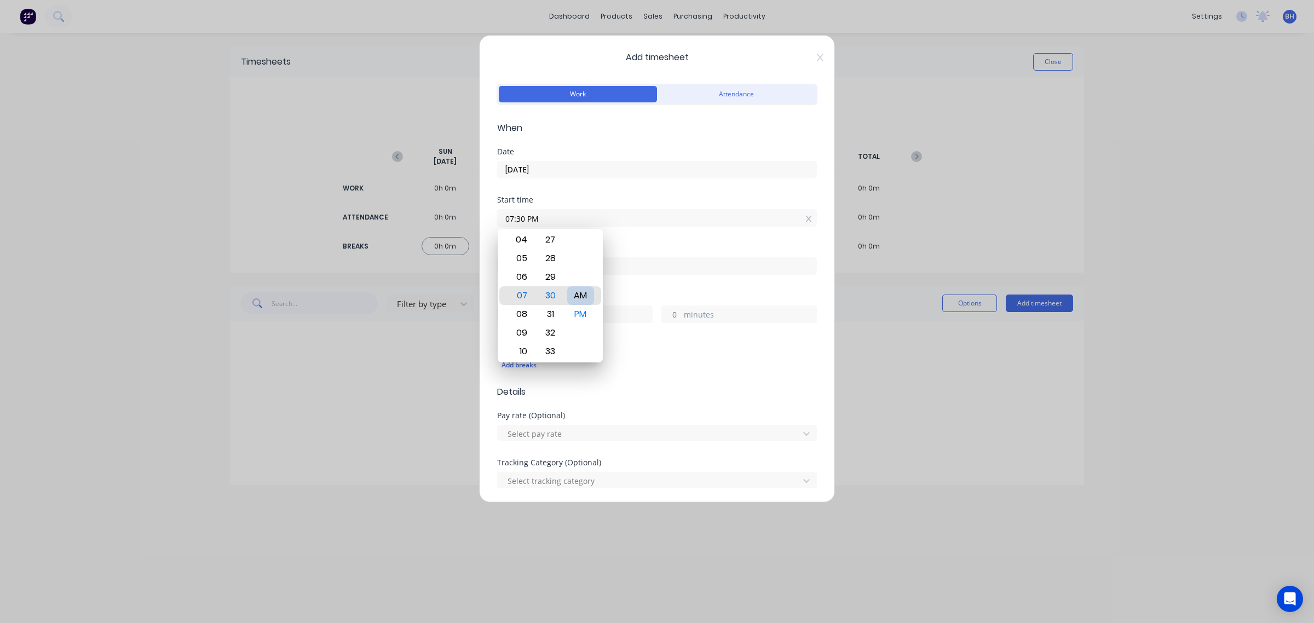
type input "07:30 AM"
click at [665, 355] on div "Add breaks" at bounding box center [657, 365] width 320 height 23
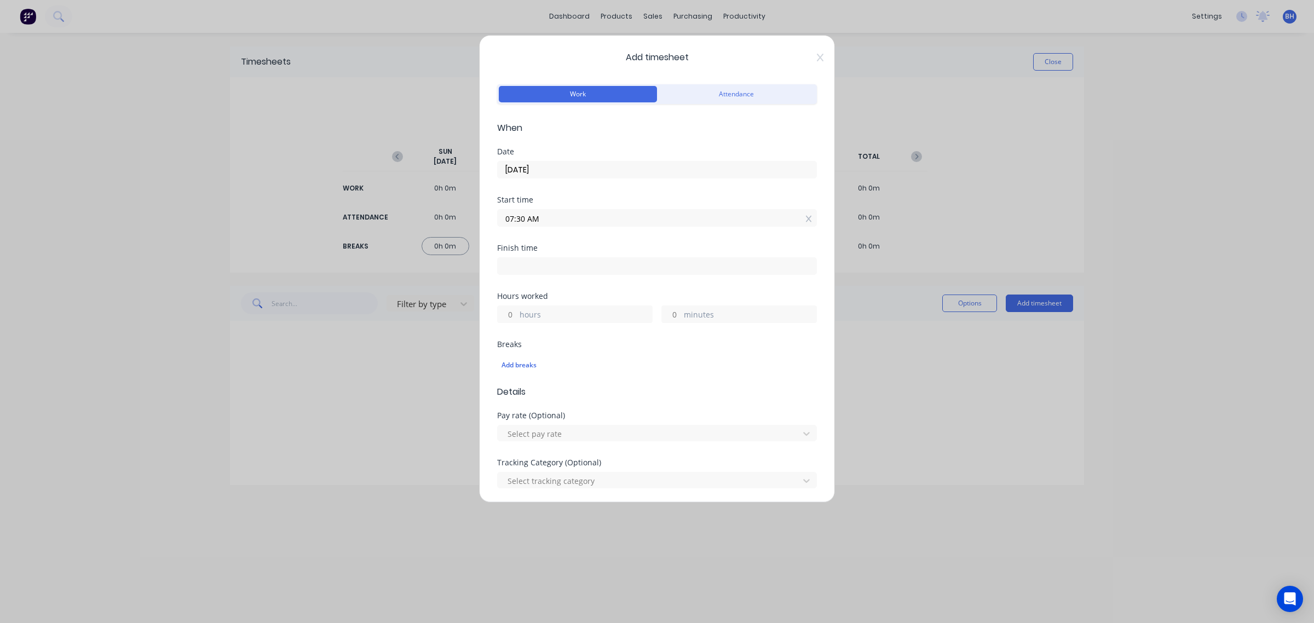
click at [562, 258] on label at bounding box center [657, 266] width 320 height 18
click at [562, 258] on input at bounding box center [657, 266] width 319 height 16
type input "07:59 AM"
type input "0"
type input "29"
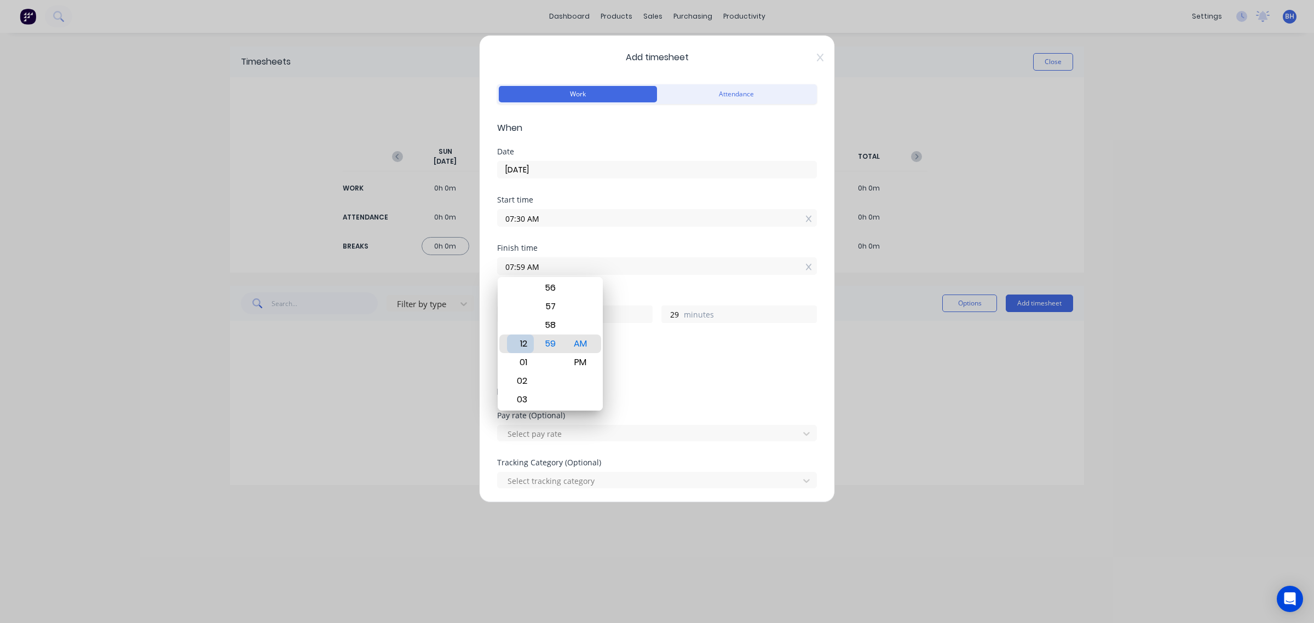
type input "12:59 AM"
type input "17"
type input "02:59 AM"
type input "19"
click at [522, 321] on div "03" at bounding box center [520, 317] width 27 height 19
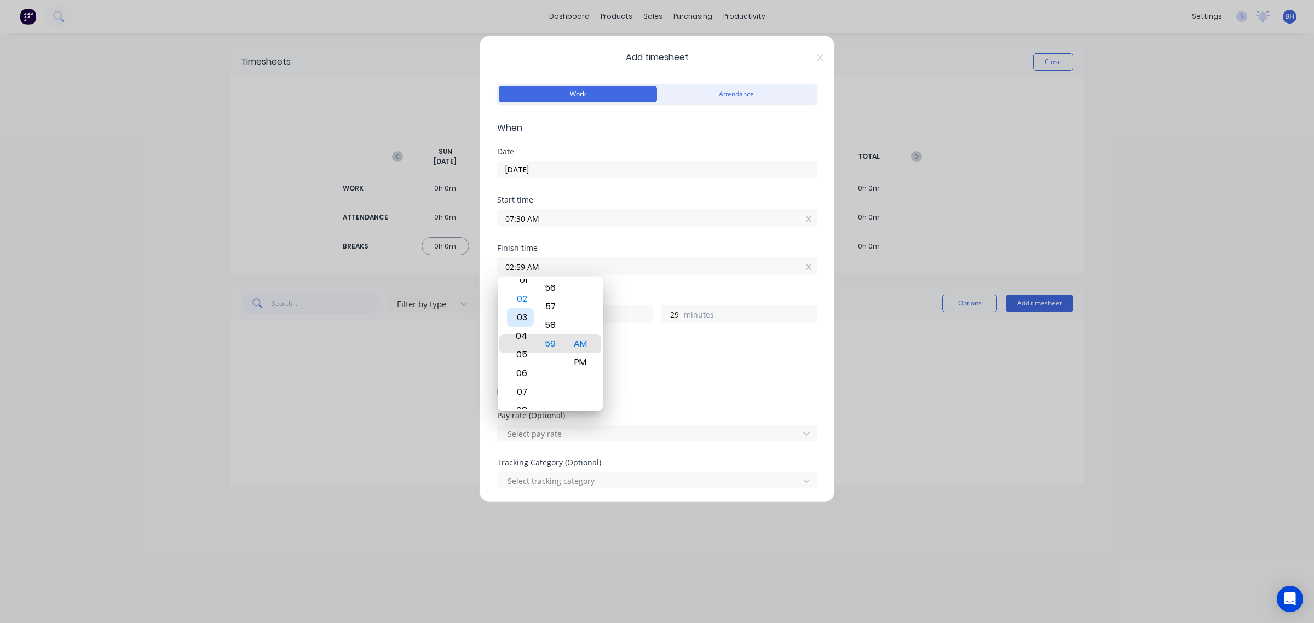
type input "04:59 AM"
type input "21"
type input "05:59 AM"
type input "22"
type input "03:59 AM"
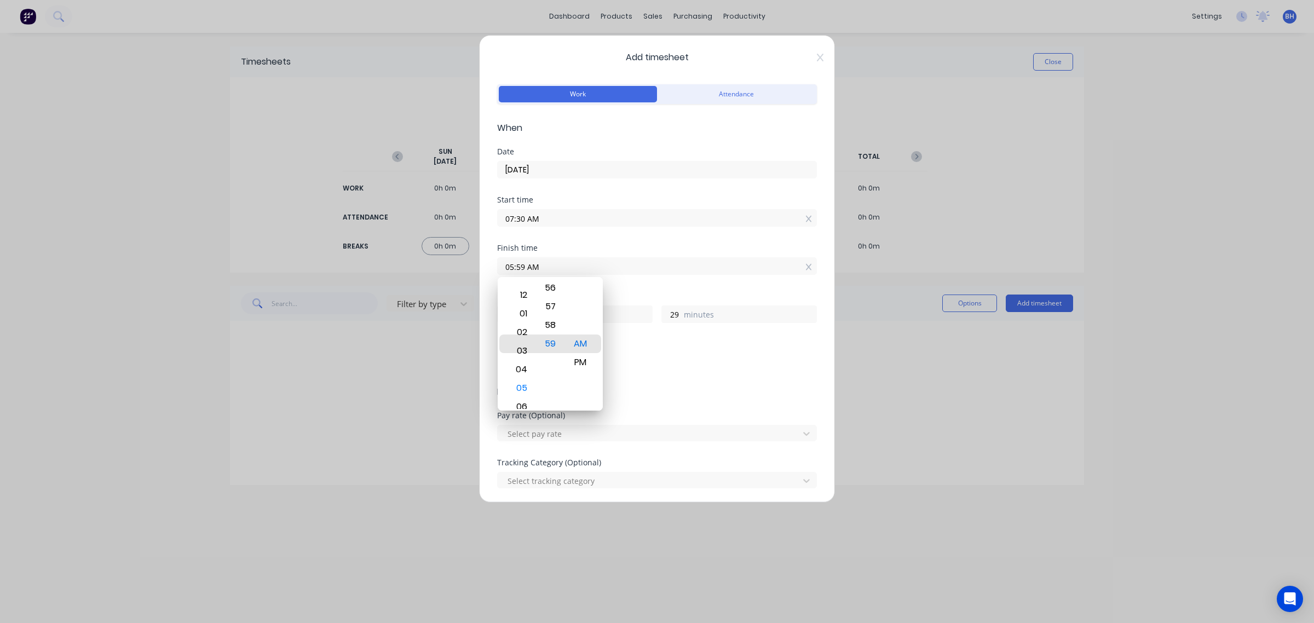
type input "20"
type input "03:38 AM"
type input "8"
type input "03:30 AM"
type input "0"
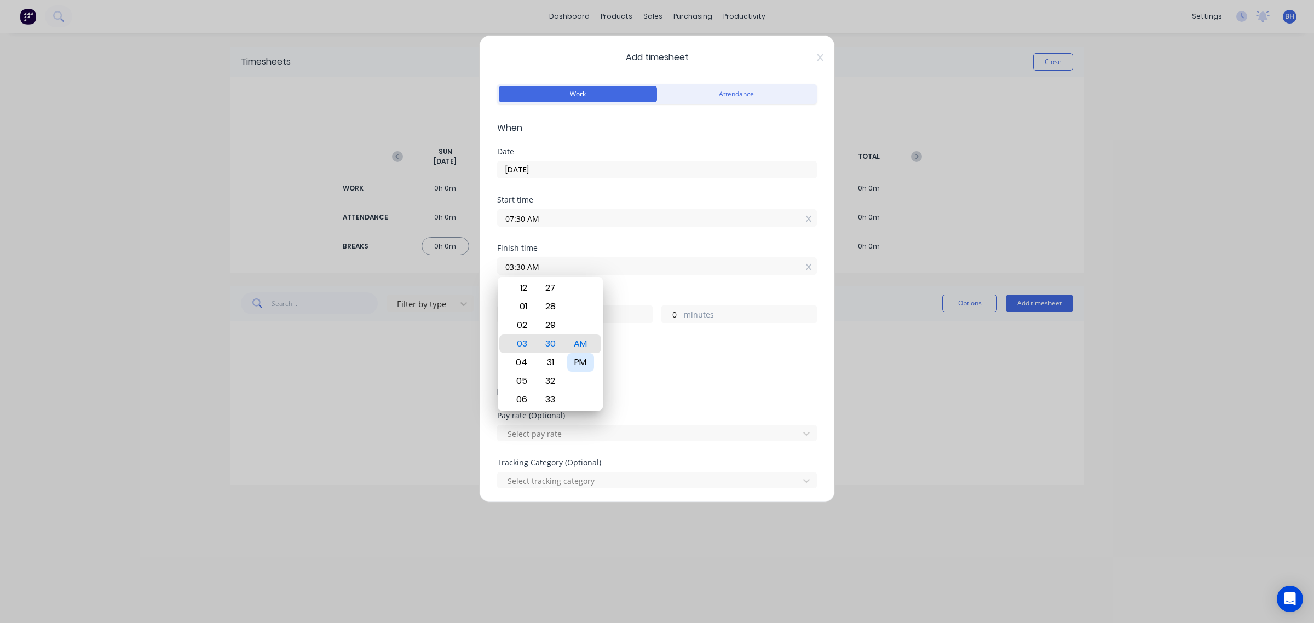
click at [586, 355] on div "PM" at bounding box center [580, 362] width 27 height 19
type input "03:30 PM"
type input "8"
click at [661, 367] on div "Add breaks" at bounding box center [656, 365] width 311 height 14
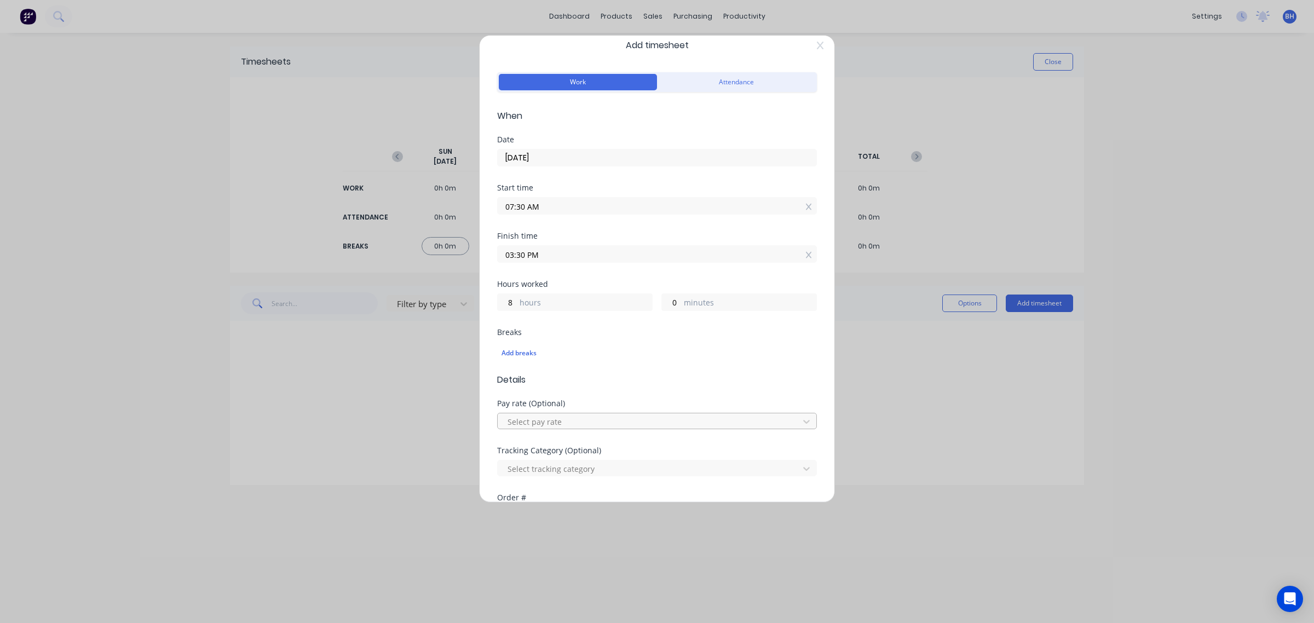
click at [554, 423] on div at bounding box center [649, 422] width 287 height 14
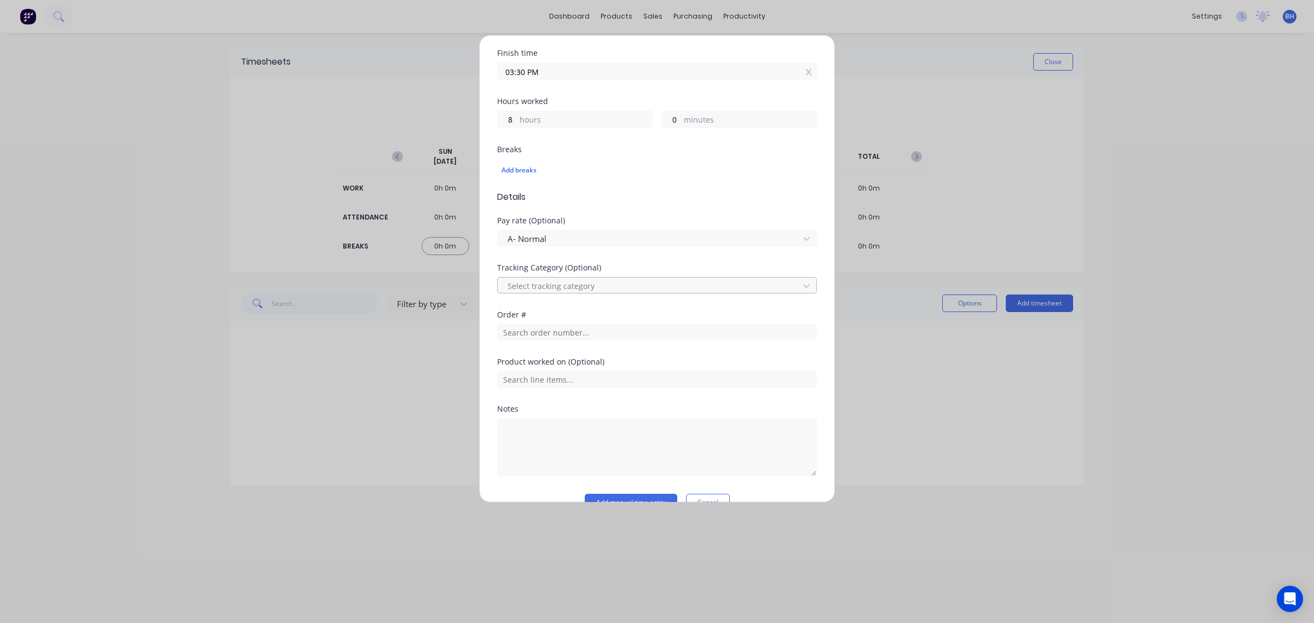
scroll to position [195, 0]
click at [568, 288] on div at bounding box center [649, 286] width 287 height 14
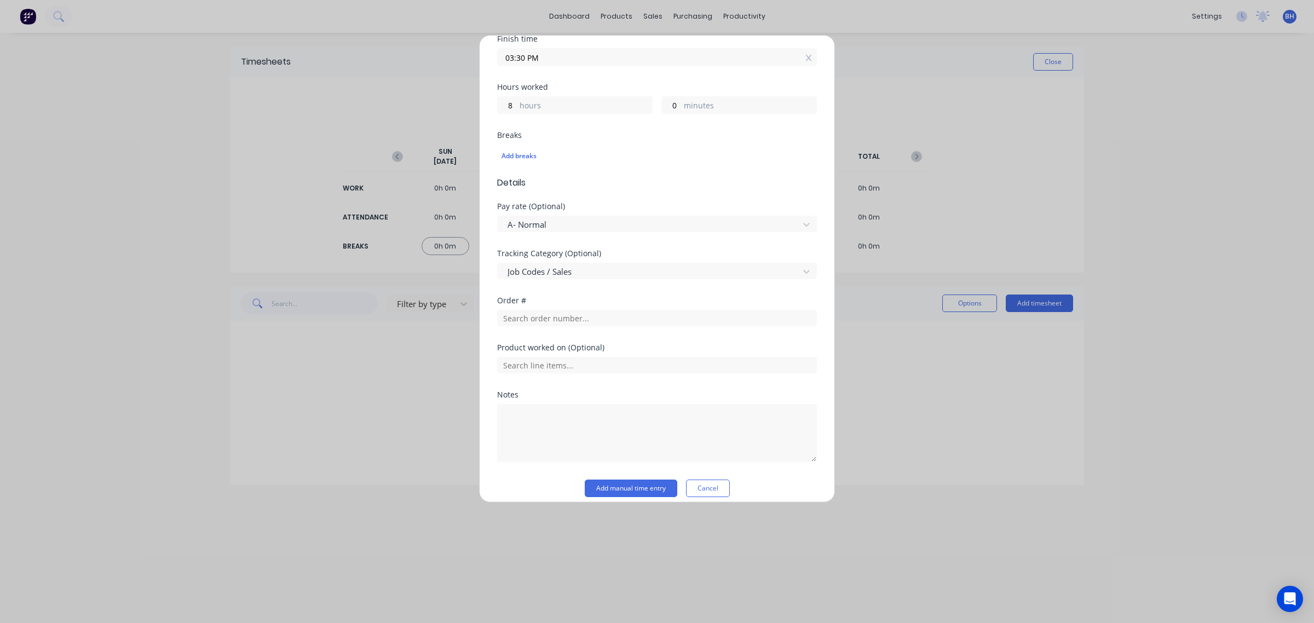
scroll to position [221, 0]
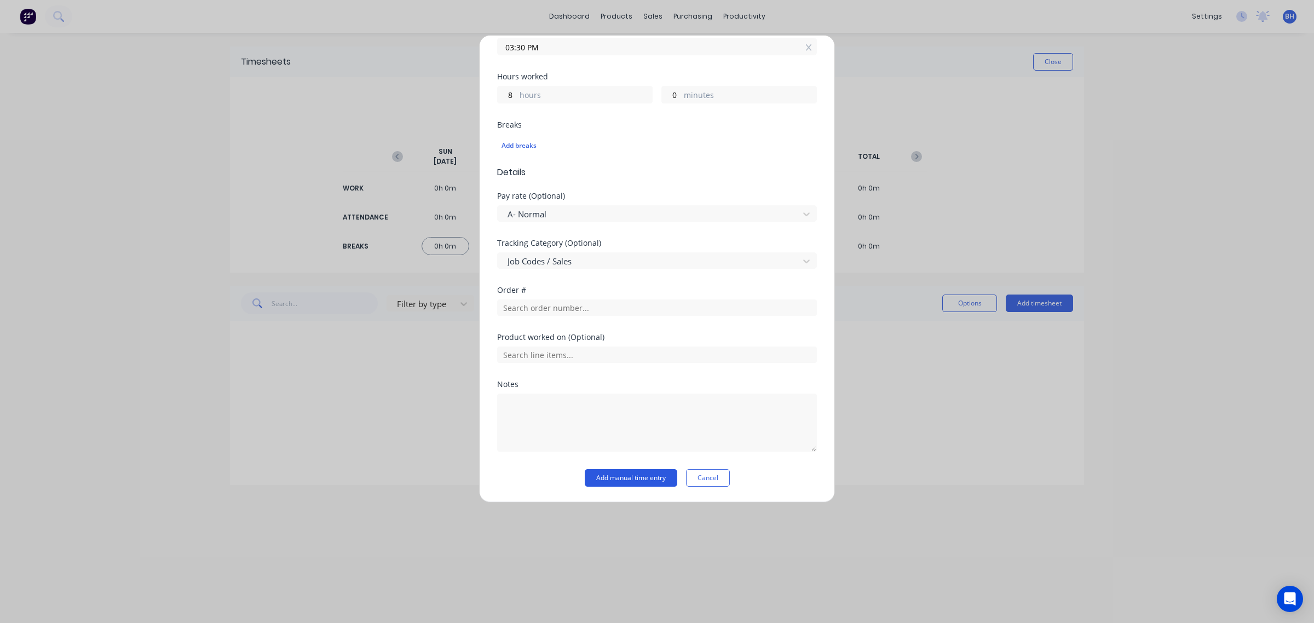
click at [641, 480] on button "Add manual time entry" at bounding box center [631, 478] width 92 height 18
click at [614, 481] on button "Add manual time entry" at bounding box center [631, 478] width 92 height 18
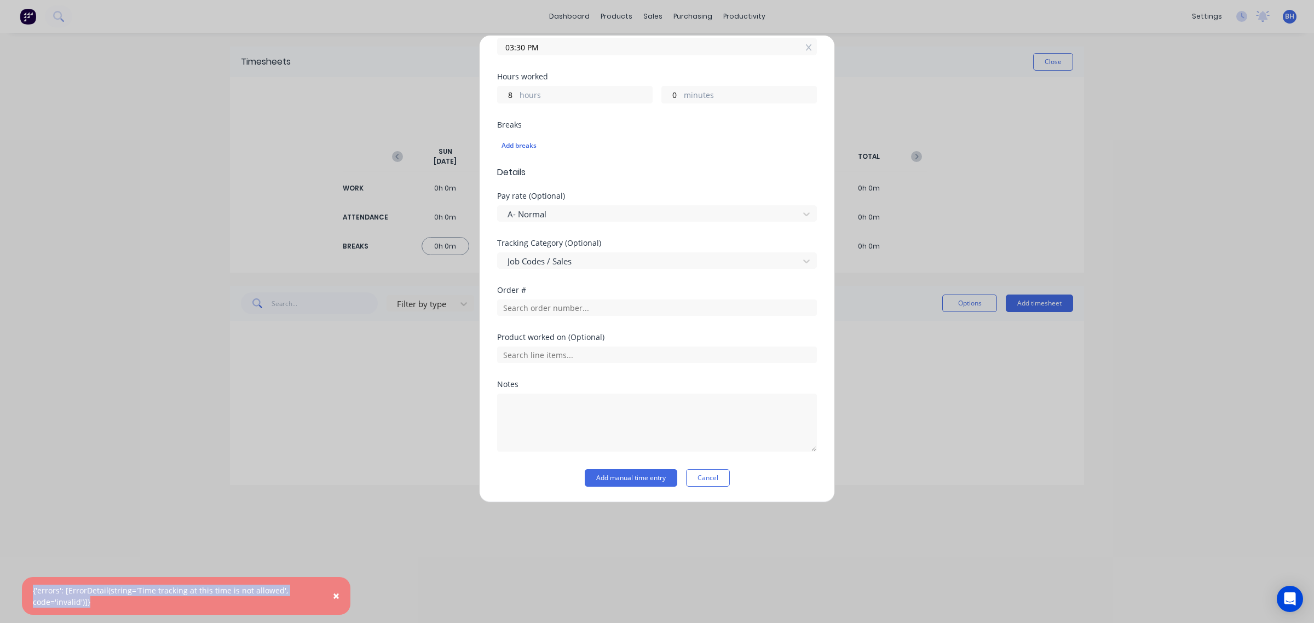
drag, startPoint x: 91, startPoint y: 603, endPoint x: 31, endPoint y: 589, distance: 61.6
click at [31, 589] on div "× {'errors': [ErrorDetail(string='Time tracking at this time is not allowed', c…" at bounding box center [186, 596] width 328 height 38
copy div "{'errors': [ErrorDetail(string='Time tracking at this time is not allowed', cod…"
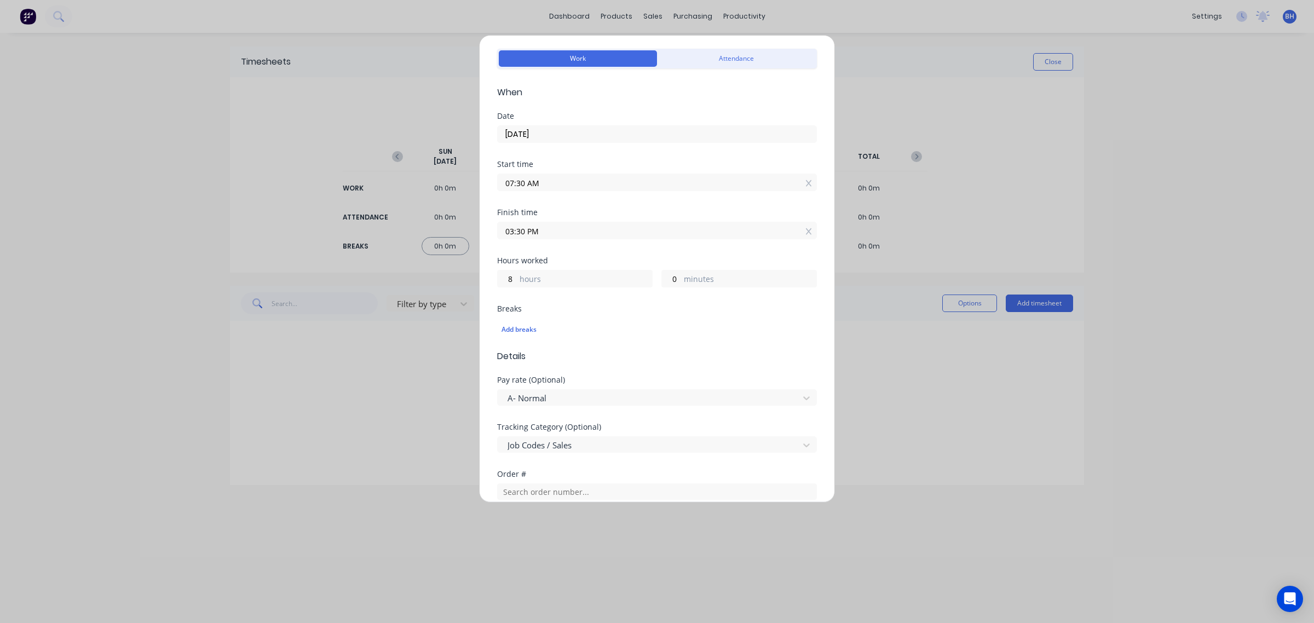
scroll to position [0, 0]
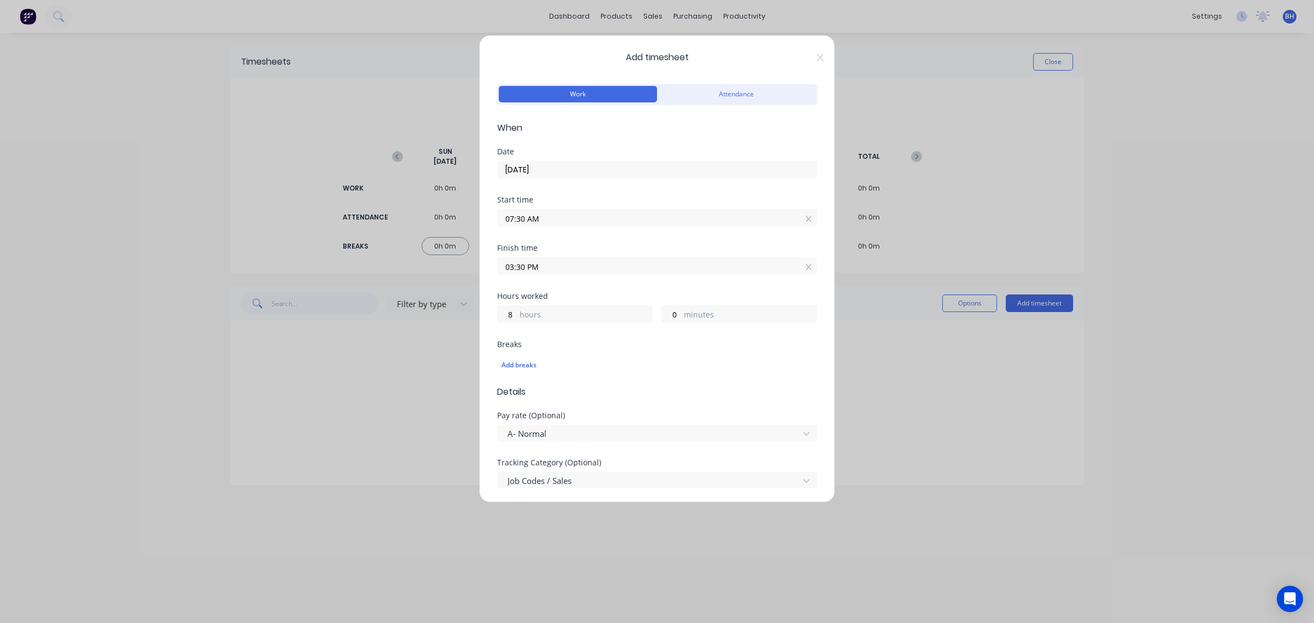
click at [534, 166] on input "[DATE]" at bounding box center [657, 169] width 319 height 16
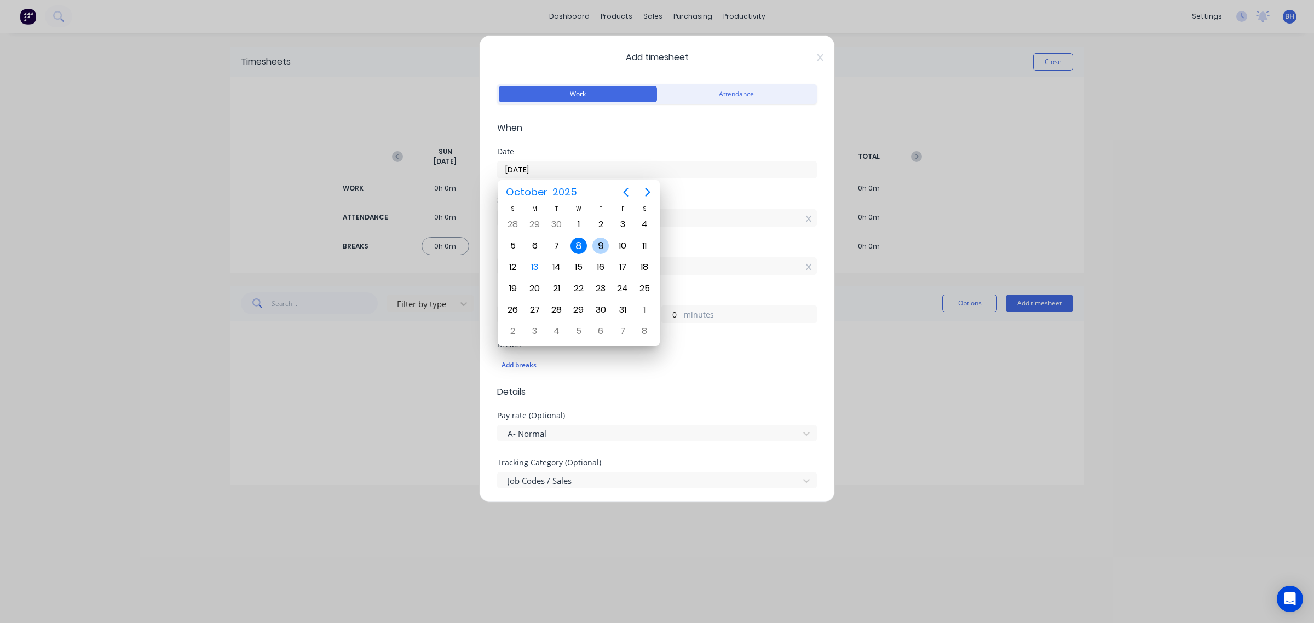
click at [598, 244] on div "9" at bounding box center [600, 246] width 16 height 16
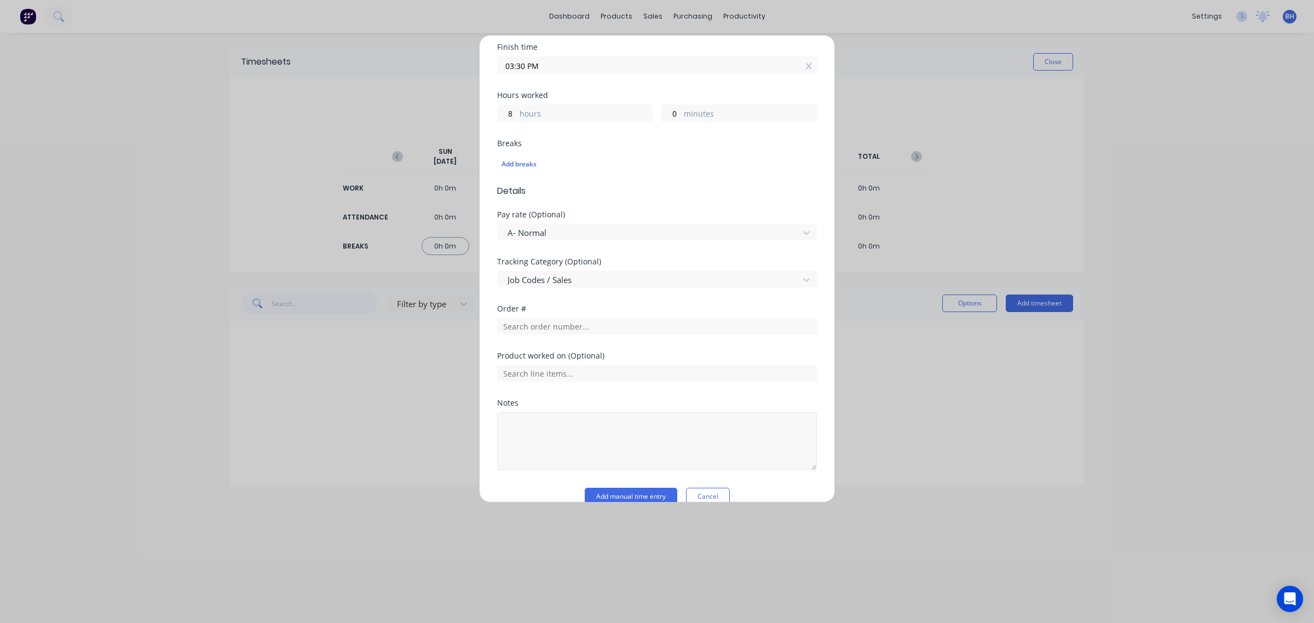
scroll to position [221, 0]
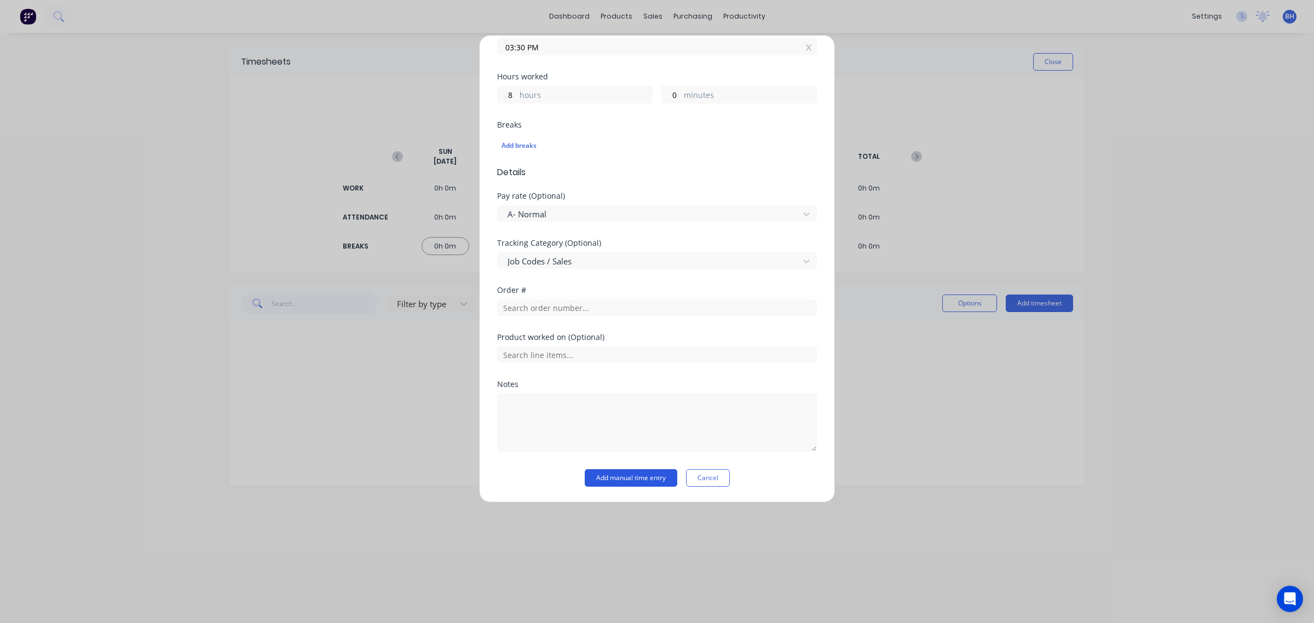
click at [627, 483] on button "Add manual time entry" at bounding box center [631, 478] width 92 height 18
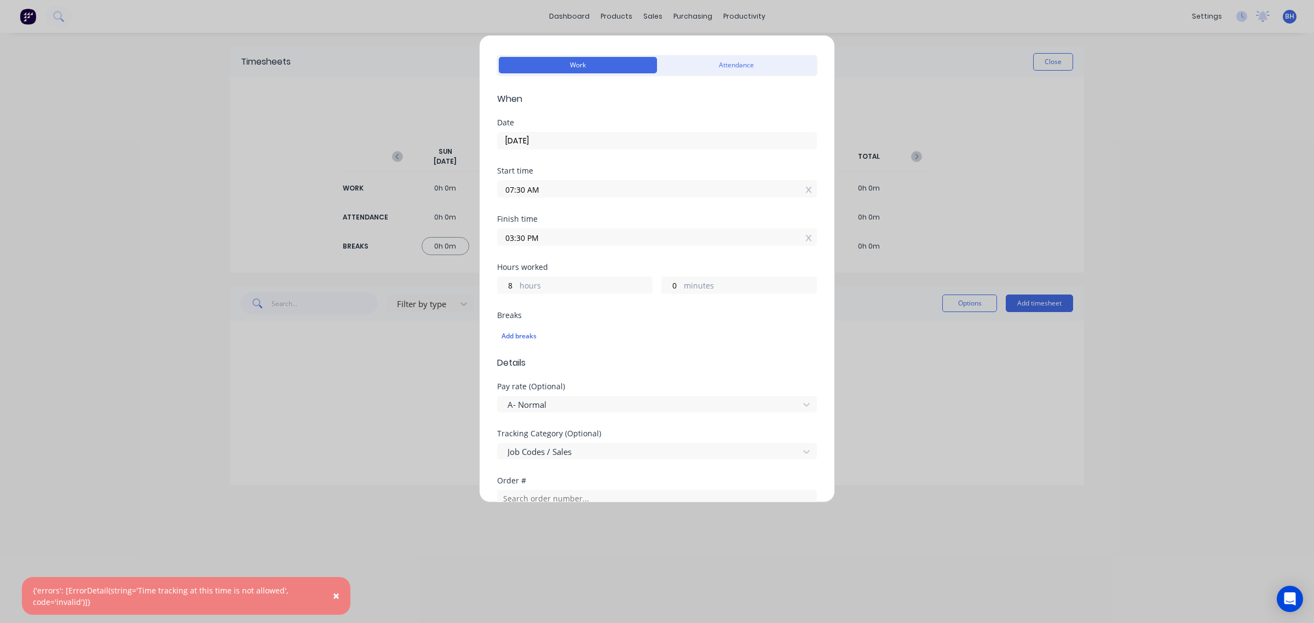
scroll to position [0, 0]
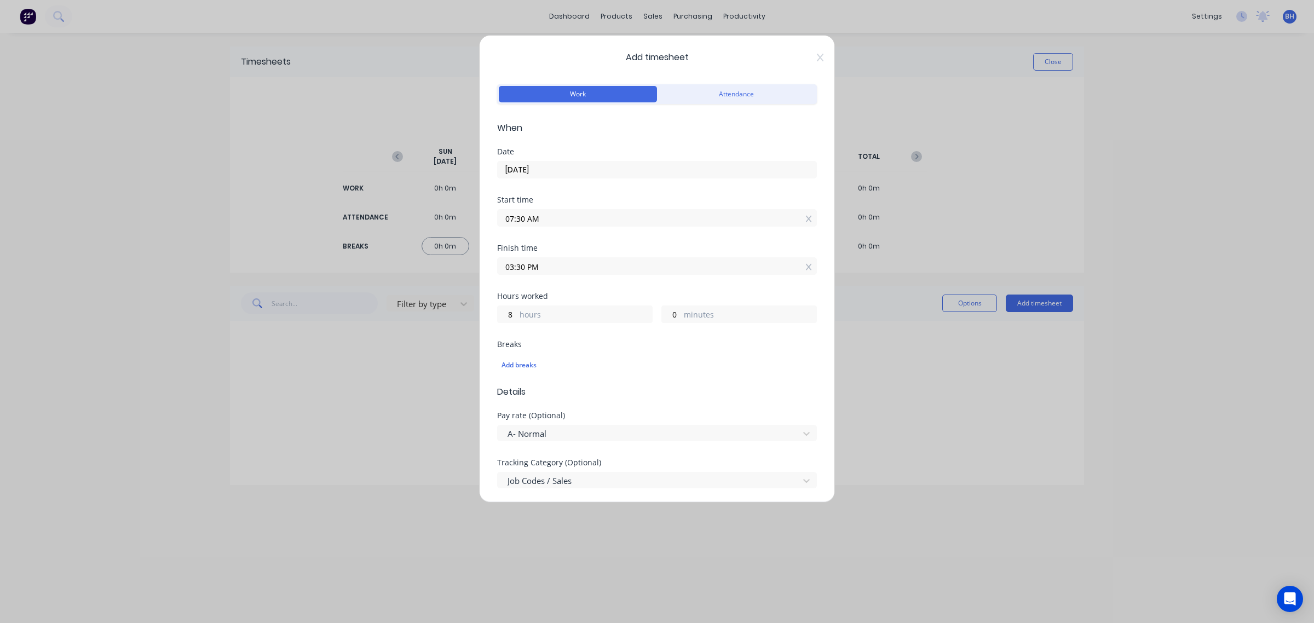
click at [547, 162] on label "[DATE]" at bounding box center [657, 170] width 320 height 18
click at [547, 162] on input "[DATE]" at bounding box center [657, 169] width 319 height 16
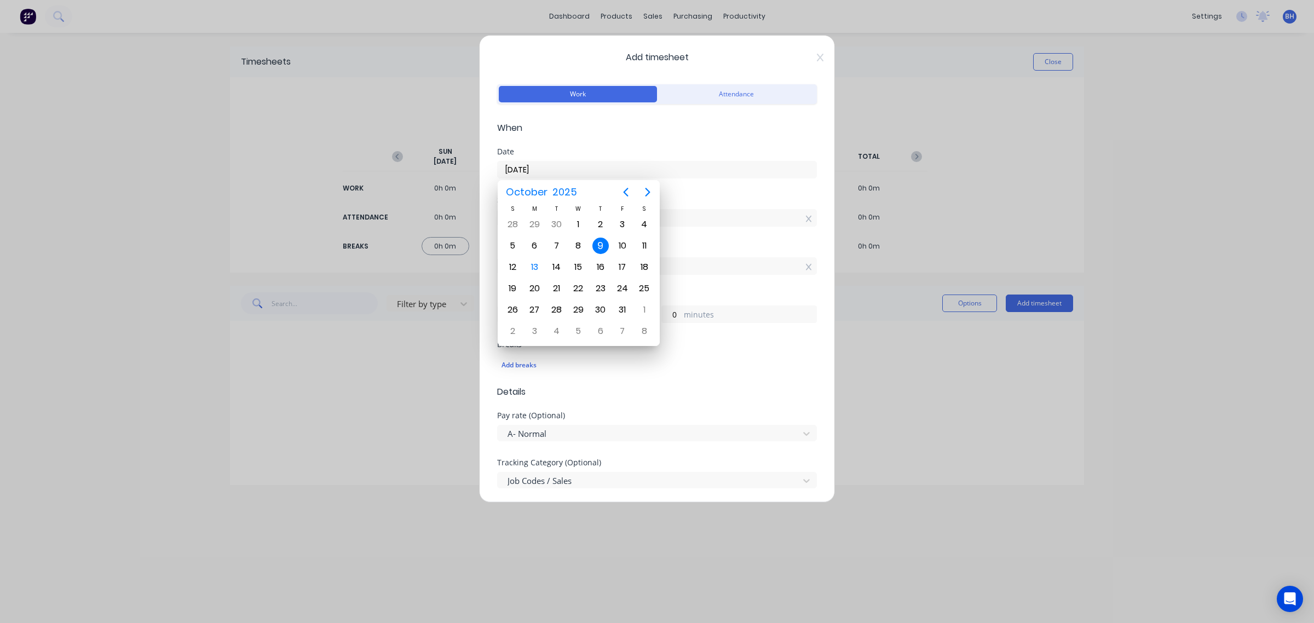
click at [549, 168] on input "[DATE]" at bounding box center [657, 169] width 319 height 16
click at [616, 241] on div "10" at bounding box center [622, 246] width 16 height 16
type input "[DATE]"
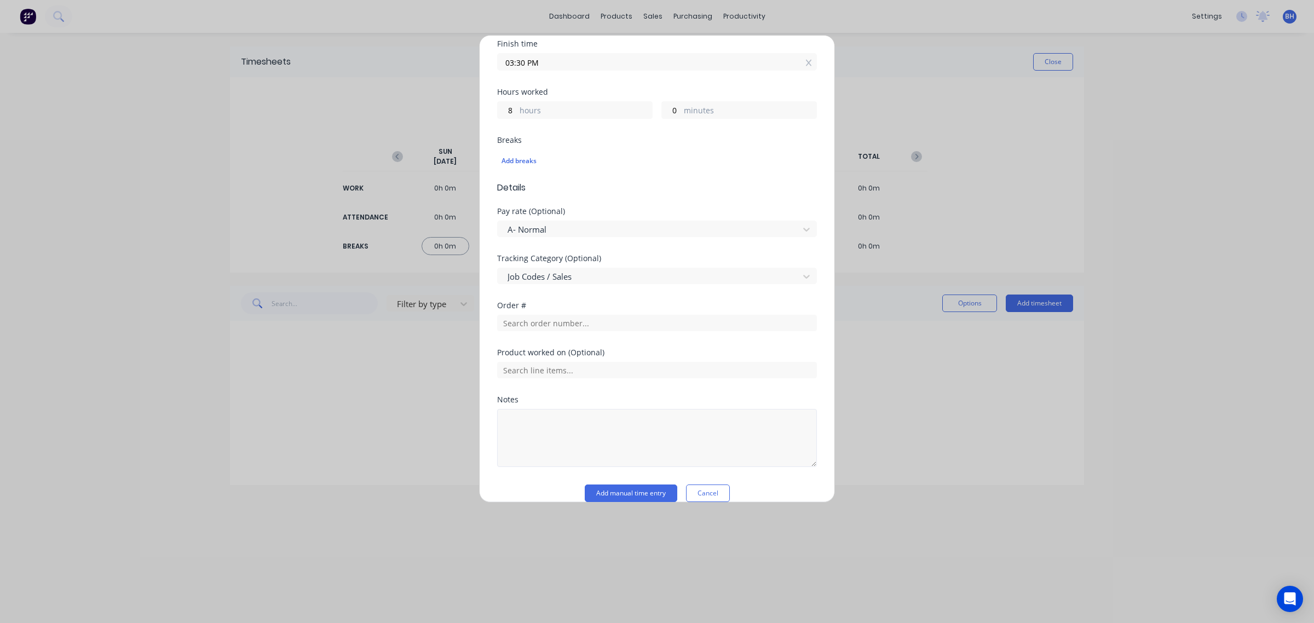
scroll to position [221, 0]
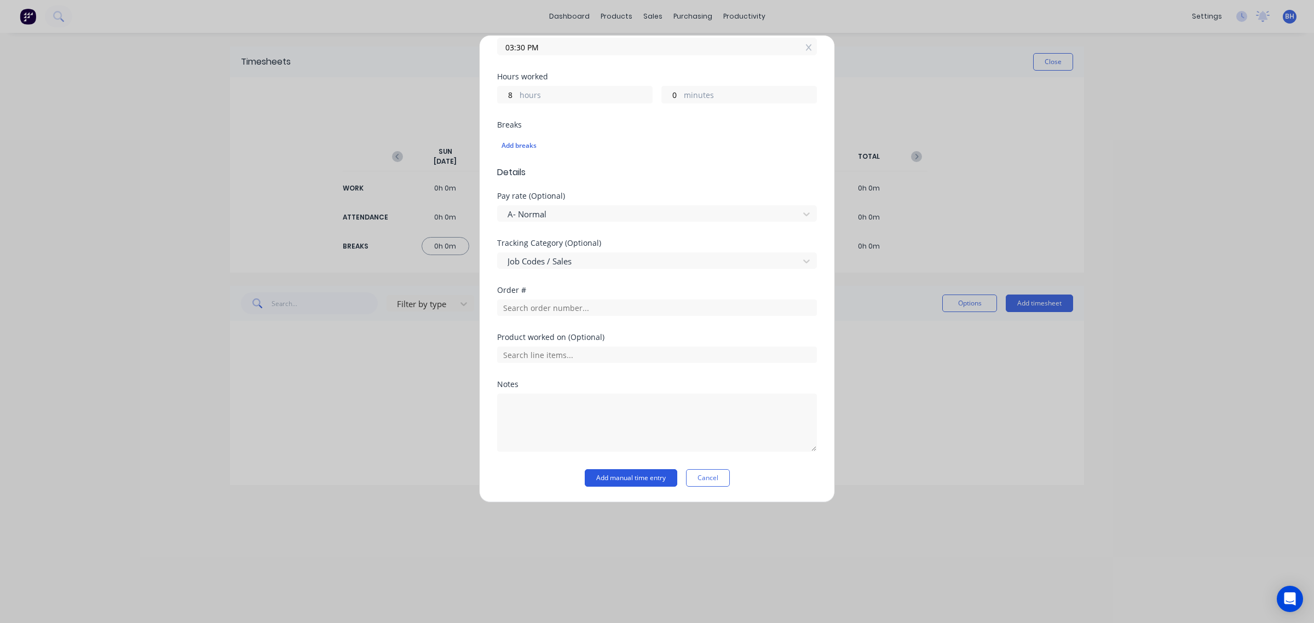
click at [620, 475] on button "Add manual time entry" at bounding box center [631, 478] width 92 height 18
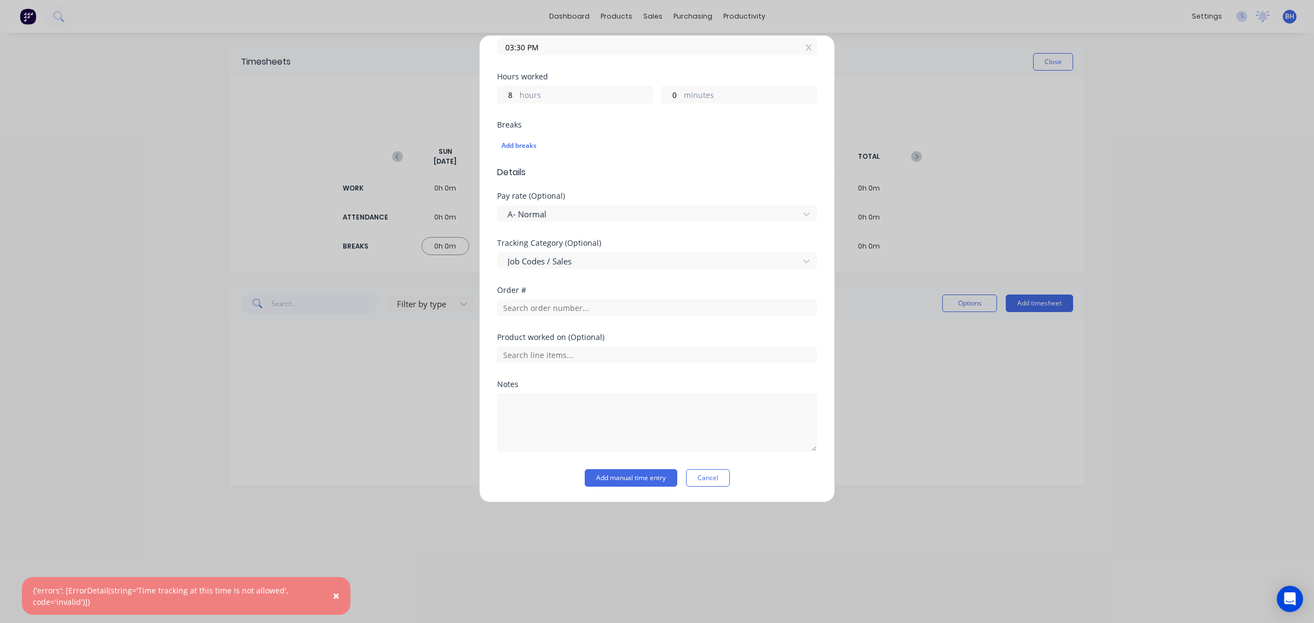
click at [517, 168] on span "Details" at bounding box center [657, 172] width 320 height 13
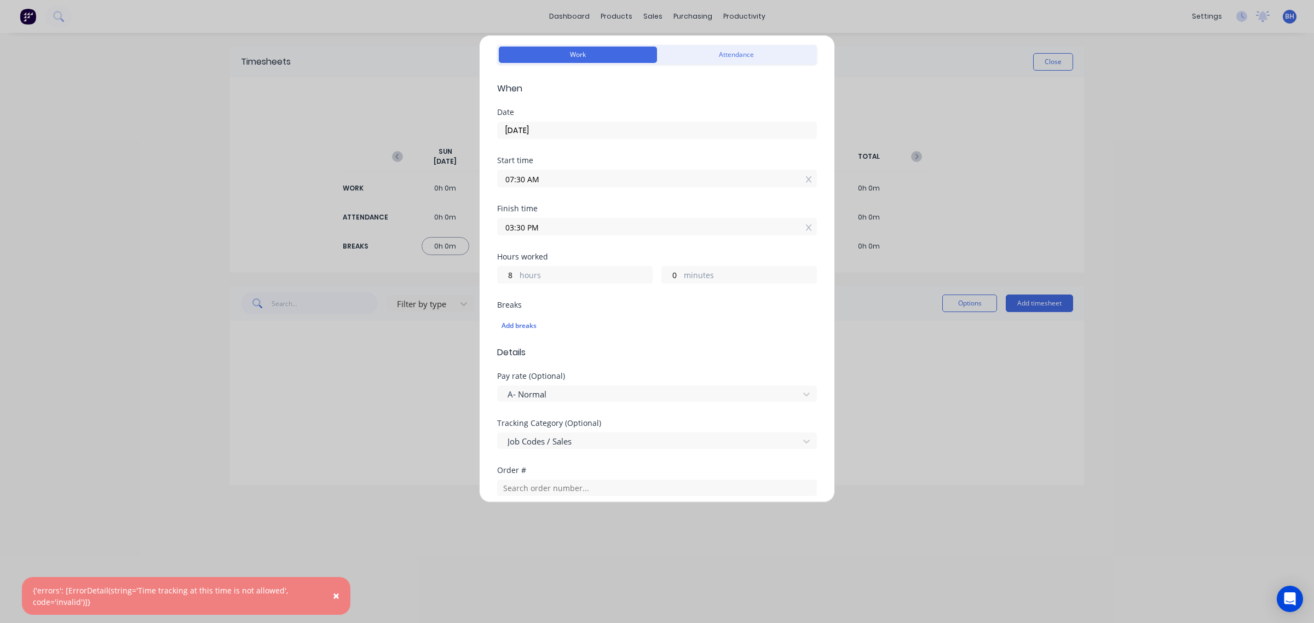
scroll to position [39, 0]
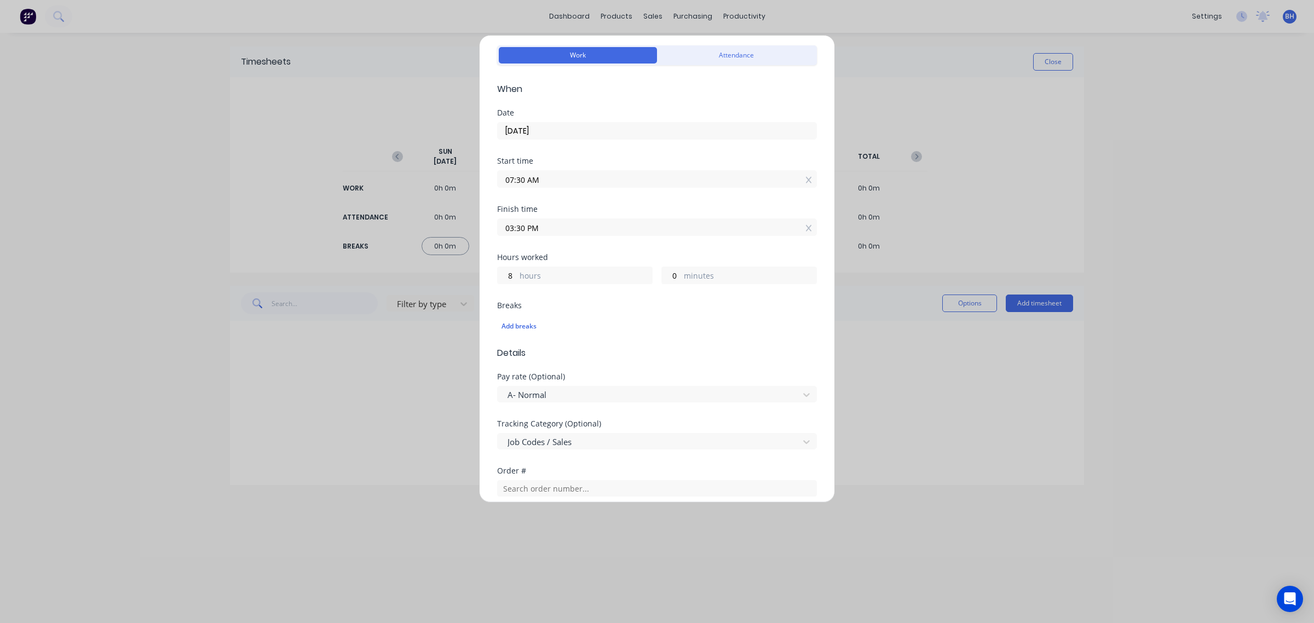
click at [896, 124] on div "Add timesheet Work Attendance When Date [DATE] Start time 07:30 AM Finish time …" at bounding box center [657, 311] width 1314 height 623
click at [885, 108] on div "Add timesheet Work Attendance When Date [DATE] Start time 07:30 AM Finish time …" at bounding box center [657, 311] width 1314 height 623
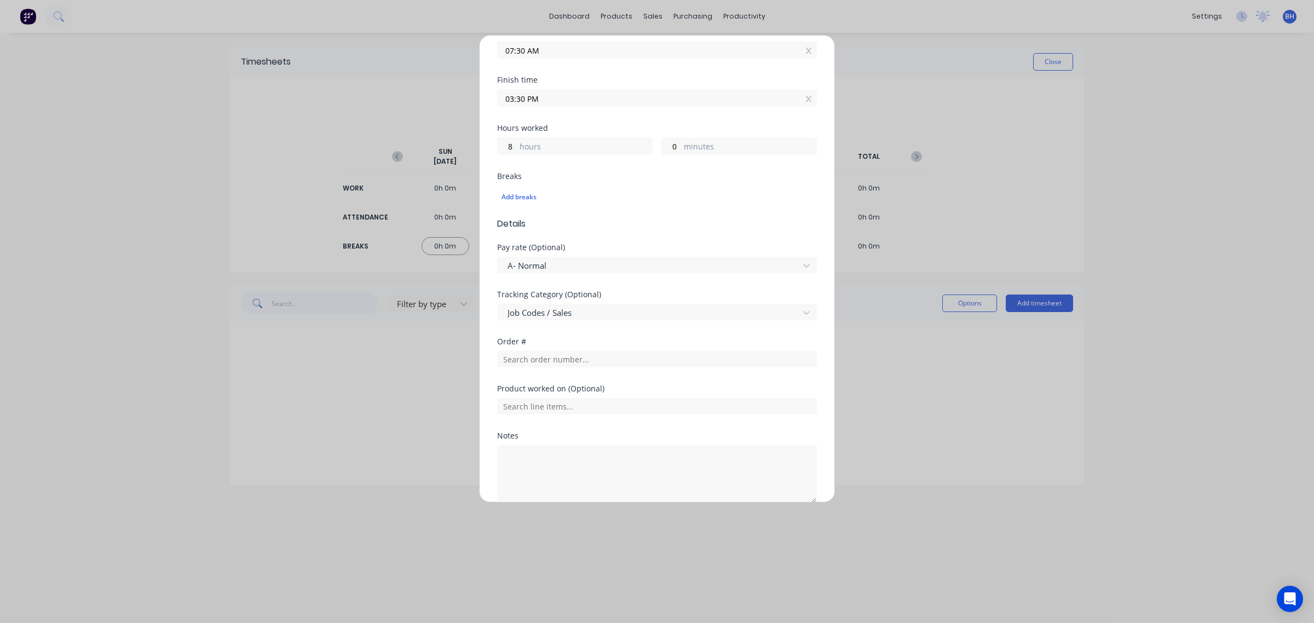
scroll to position [221, 0]
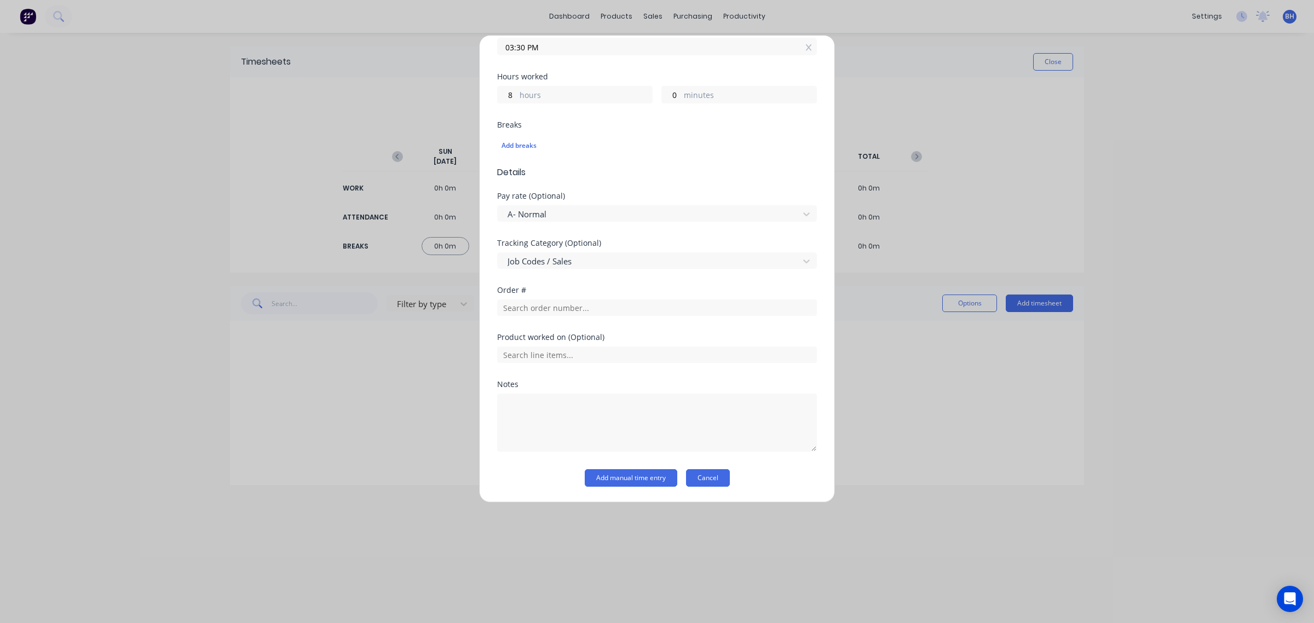
click at [701, 475] on button "Cancel" at bounding box center [708, 478] width 44 height 18
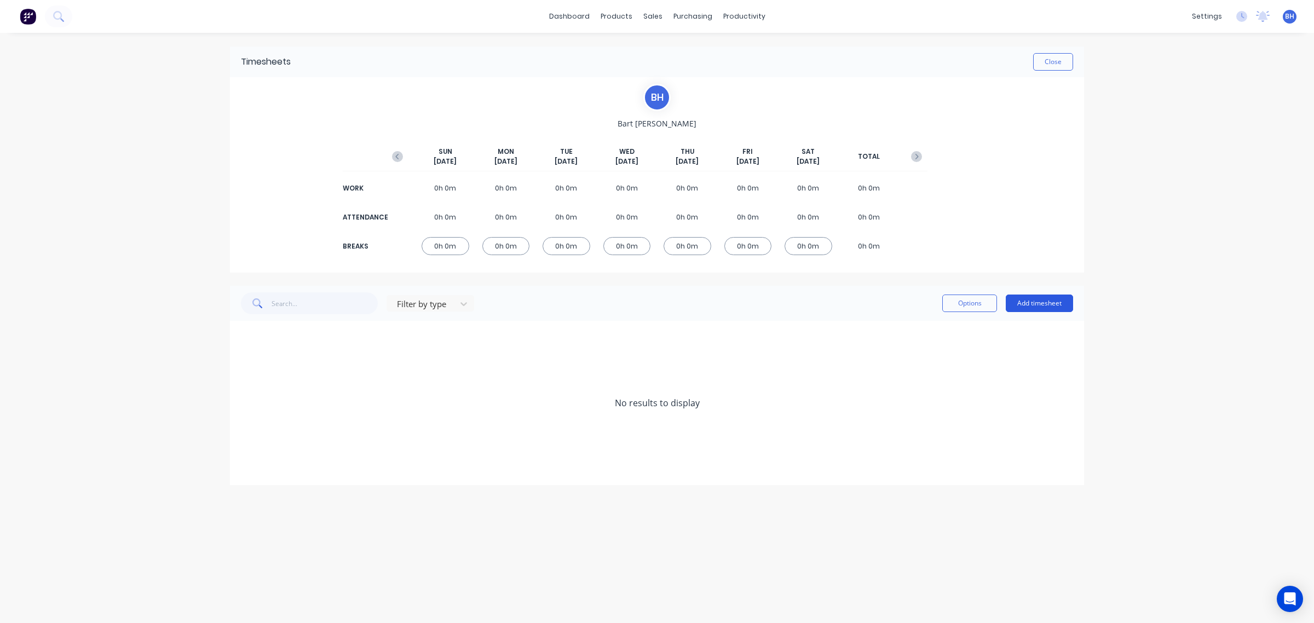
drag, startPoint x: 1059, startPoint y: 290, endPoint x: 1056, endPoint y: 296, distance: 6.1
click at [1060, 289] on div "Filter by type Options Add timesheet" at bounding box center [657, 303] width 854 height 35
click at [1054, 300] on button "Add timesheet" at bounding box center [1038, 303] width 67 height 18
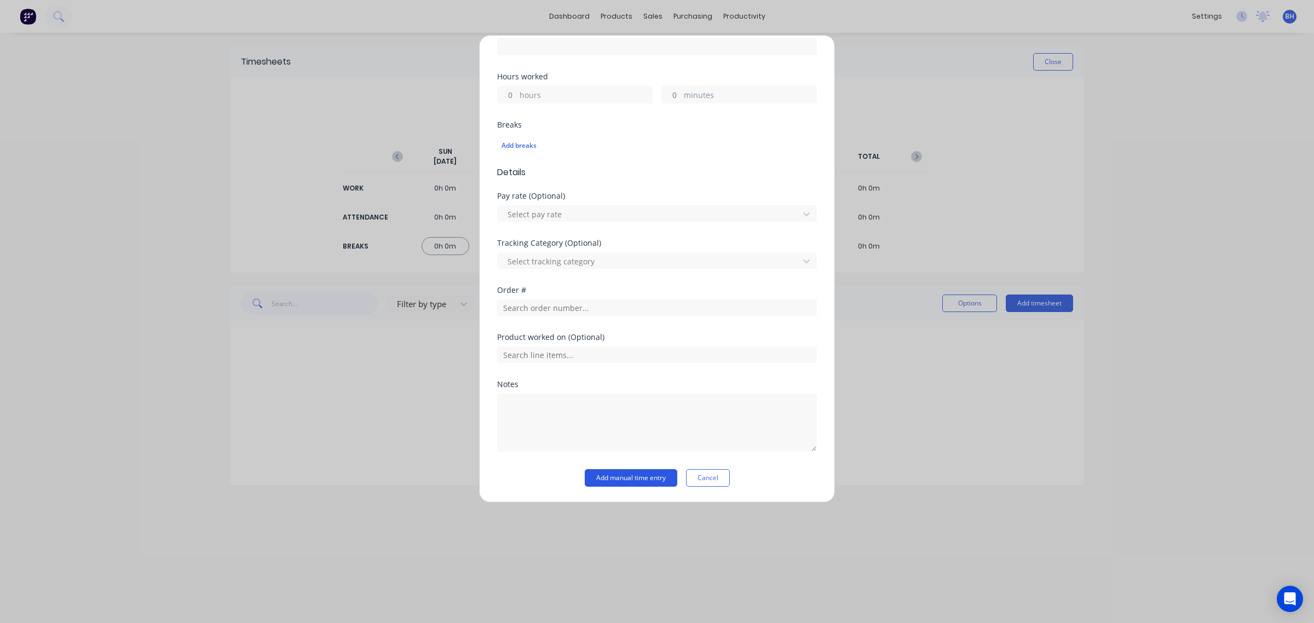
click at [628, 480] on button "Add manual time entry" at bounding box center [631, 478] width 92 height 18
click at [703, 479] on button "Cancel" at bounding box center [708, 485] width 44 height 18
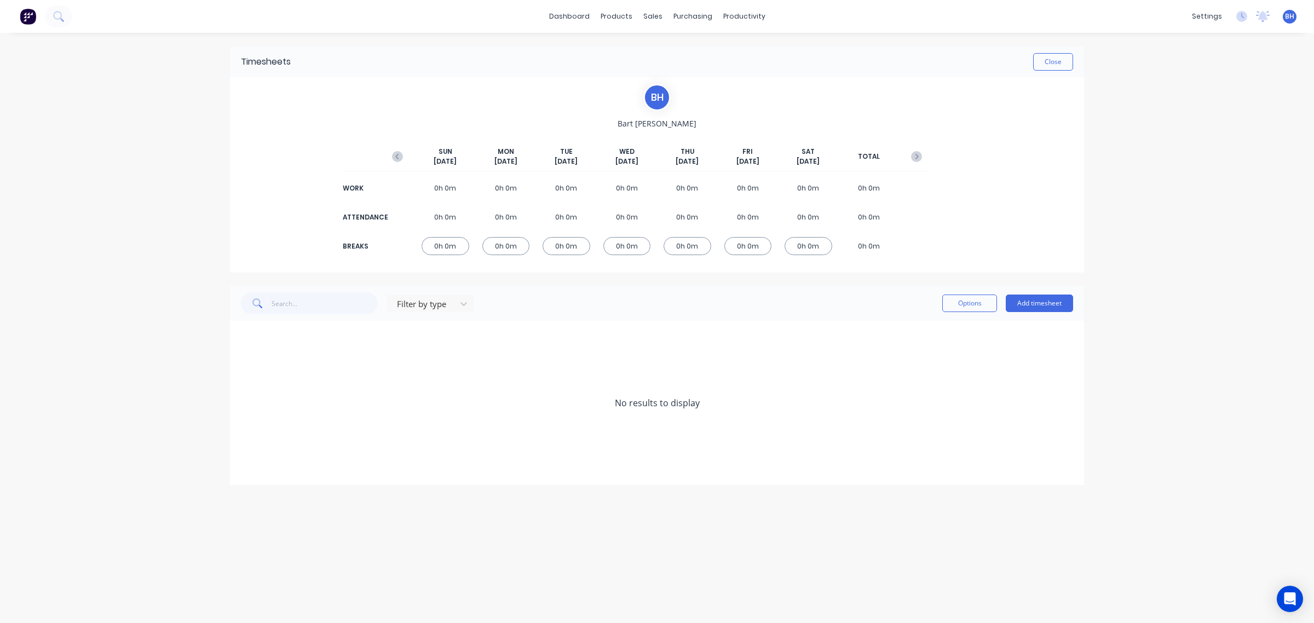
drag, startPoint x: 872, startPoint y: 427, endPoint x: 718, endPoint y: 215, distance: 261.8
click at [871, 426] on div "No results to display" at bounding box center [657, 403] width 854 height 164
